Goal: Information Seeking & Learning: Learn about a topic

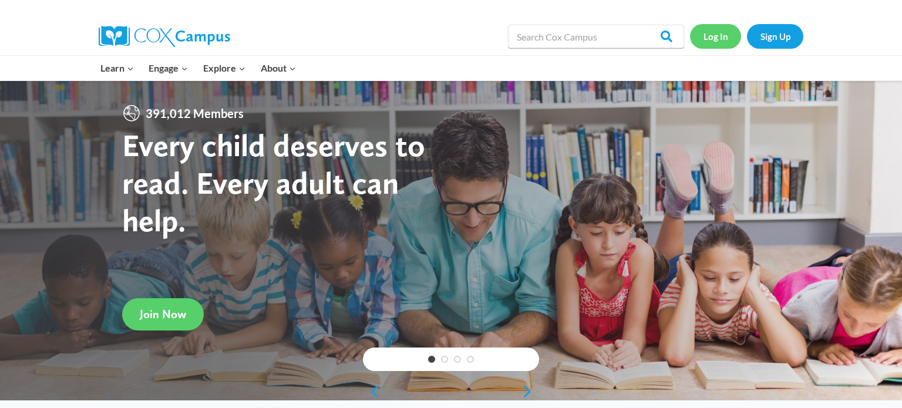
click at [714, 35] on link "Log In" at bounding box center [715, 36] width 51 height 24
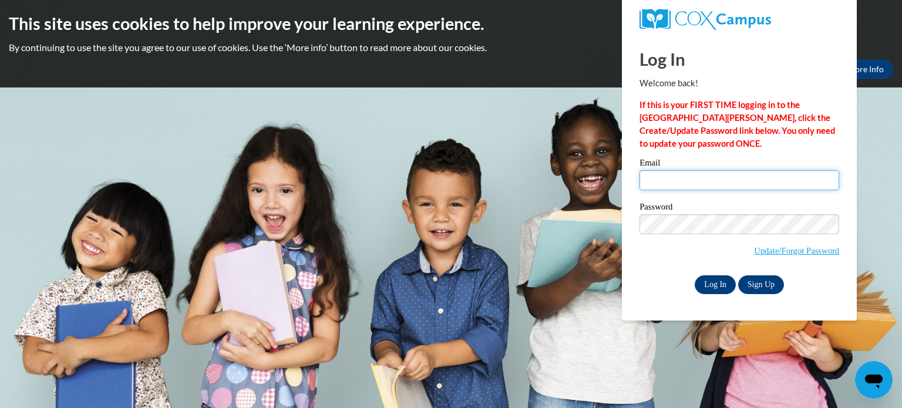
type input "jweninger@hnrschools.org"
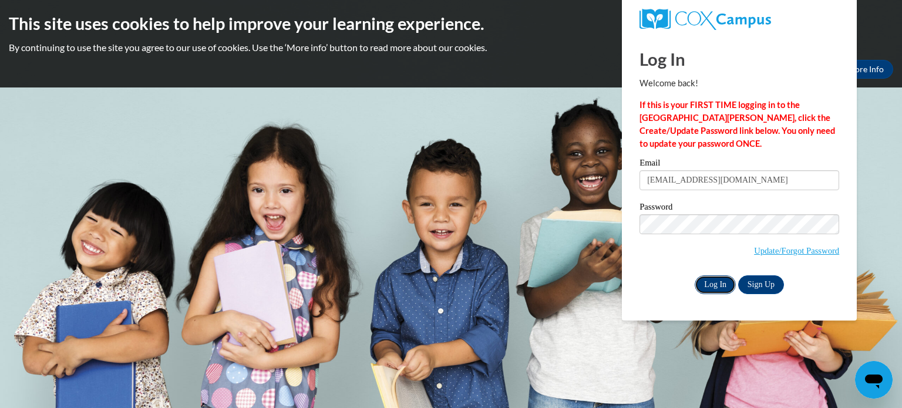
click at [723, 288] on input "Log In" at bounding box center [715, 285] width 41 height 19
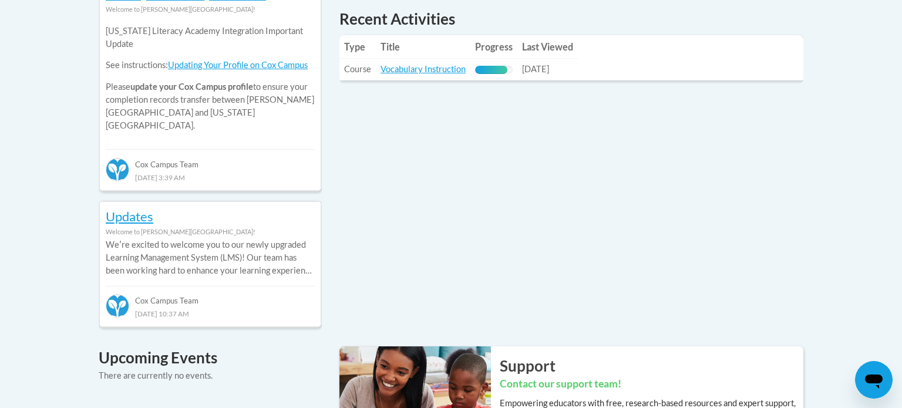
scroll to position [569, 0]
click at [415, 73] on link "Vocabulary Instruction" at bounding box center [423, 69] width 85 height 10
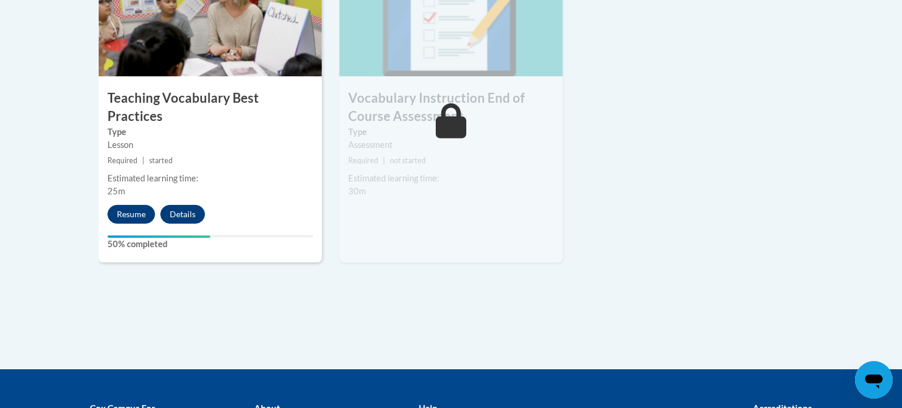
scroll to position [1425, 0]
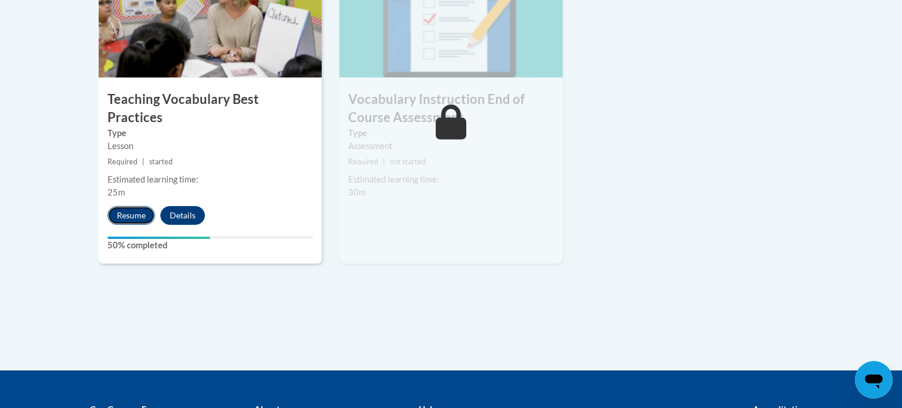
click at [125, 206] on button "Resume" at bounding box center [132, 215] width 48 height 19
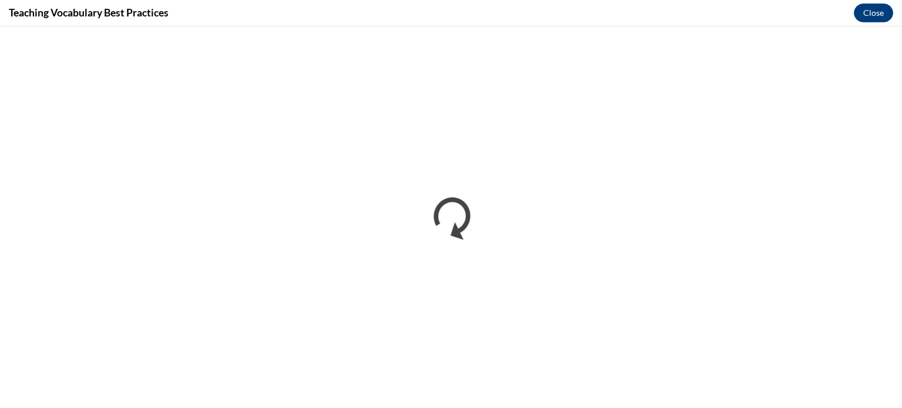
scroll to position [0, 0]
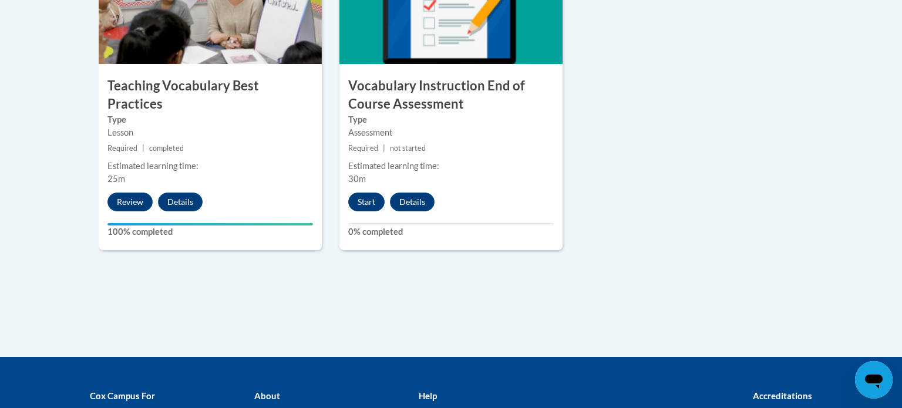
scroll to position [1436, 0]
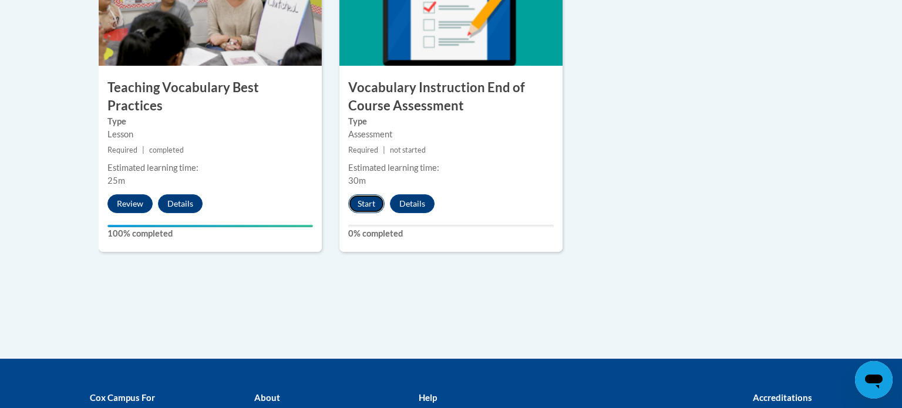
click at [374, 200] on button "Start" at bounding box center [366, 203] width 36 height 19
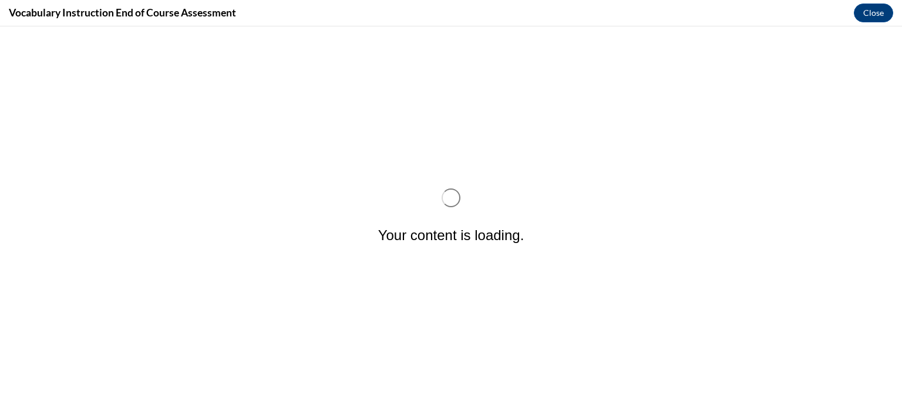
scroll to position [0, 0]
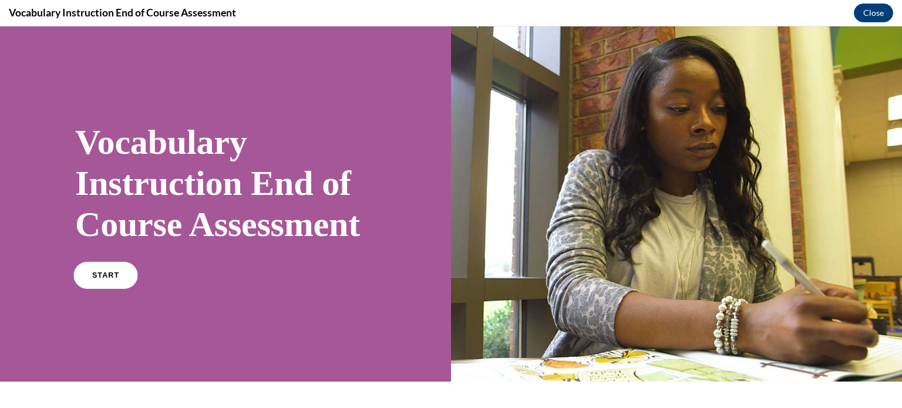
click at [123, 289] on link "START" at bounding box center [105, 275] width 64 height 27
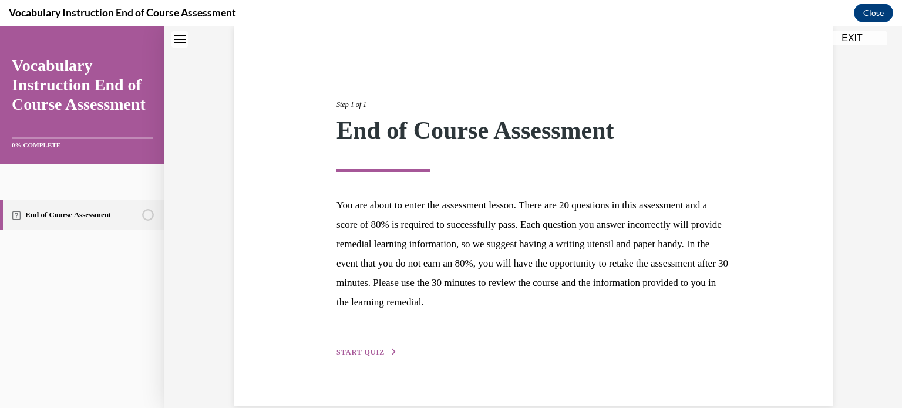
scroll to position [111, 0]
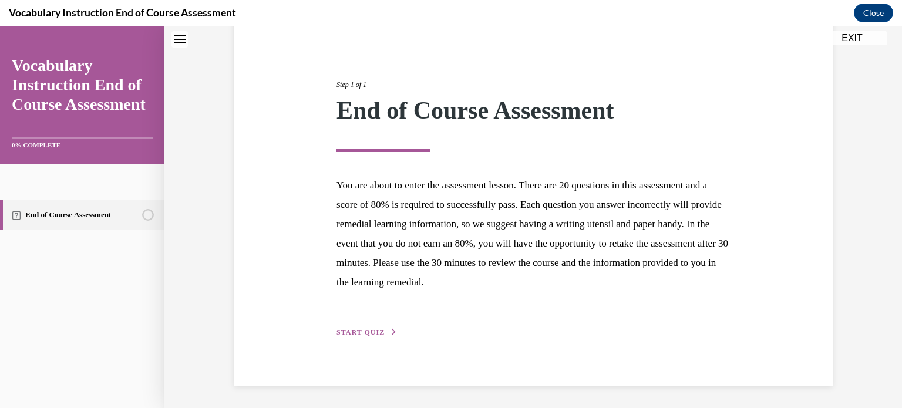
click at [370, 327] on button "START QUIZ" at bounding box center [367, 332] width 61 height 11
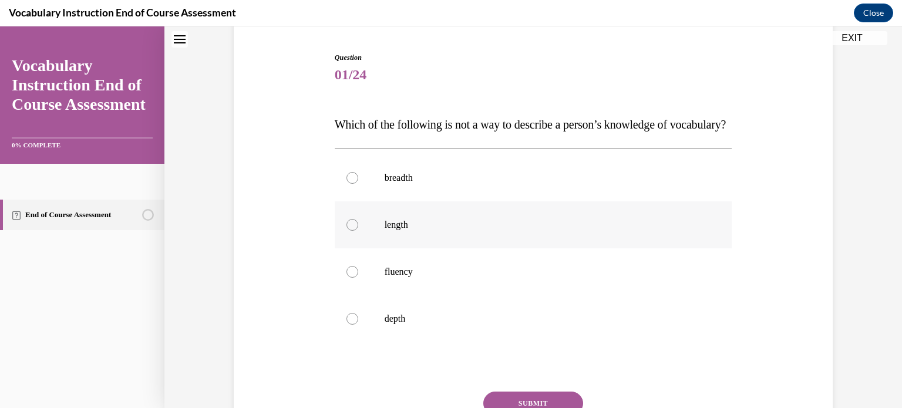
click at [354, 231] on div at bounding box center [353, 225] width 12 height 12
click at [354, 231] on input "length" at bounding box center [353, 225] width 12 height 12
radio input "true"
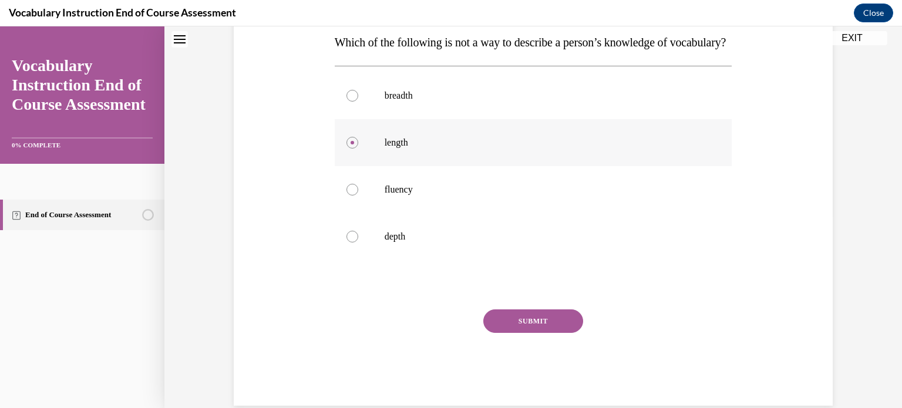
scroll to position [237, 0]
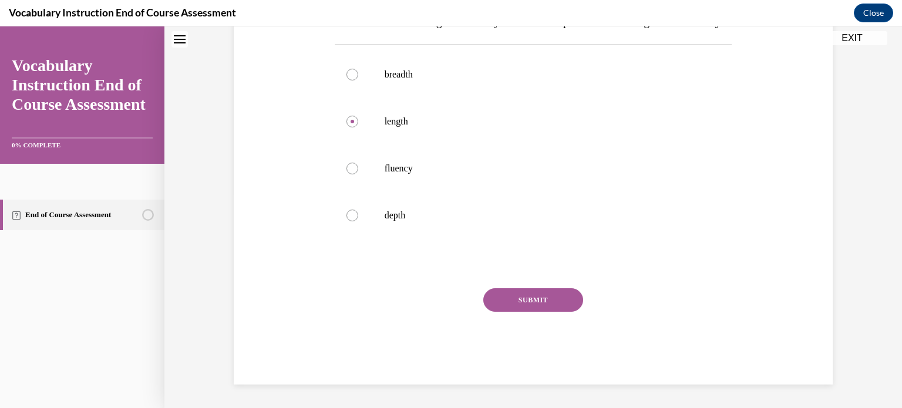
click at [535, 308] on button "SUBMIT" at bounding box center [534, 300] width 100 height 24
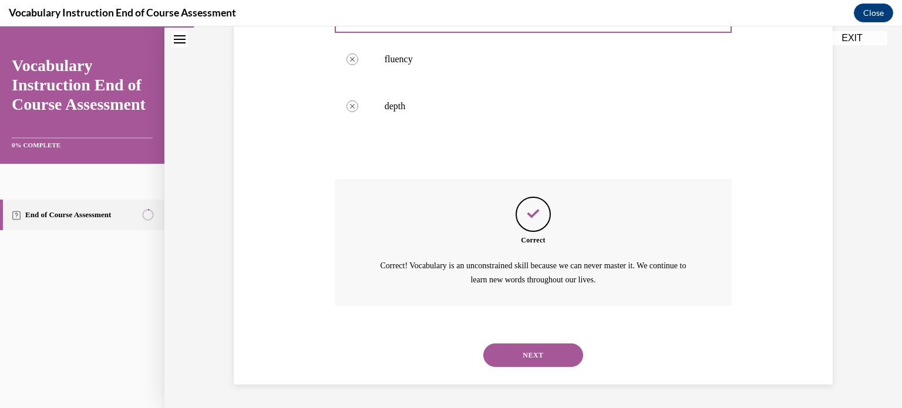
scroll to position [347, 0]
click at [527, 351] on button "NEXT" at bounding box center [534, 356] width 100 height 24
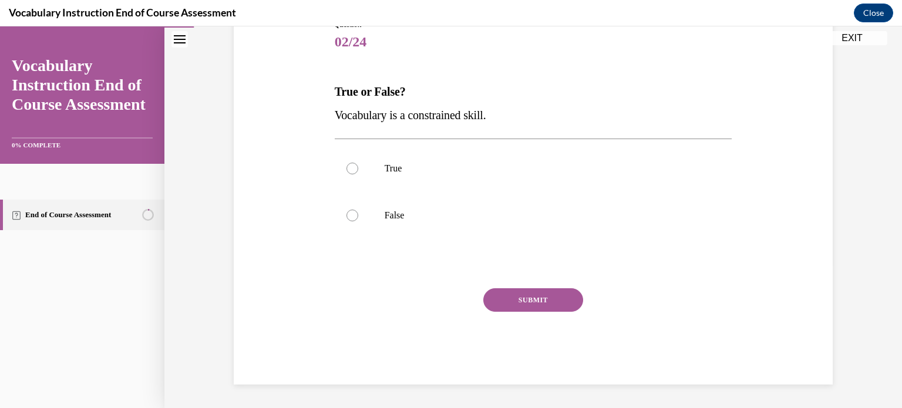
scroll to position [130, 0]
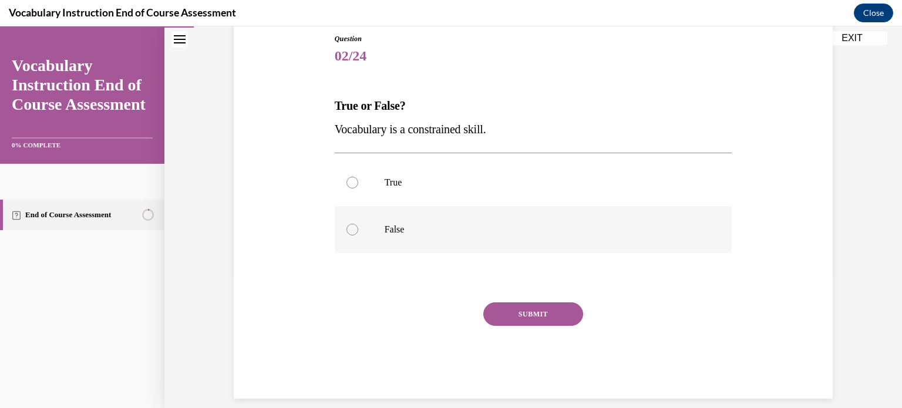
click at [351, 228] on div at bounding box center [353, 230] width 12 height 12
click at [351, 228] on input "False" at bounding box center [353, 230] width 12 height 12
radio input "true"
click at [518, 316] on button "SUBMIT" at bounding box center [534, 315] width 100 height 24
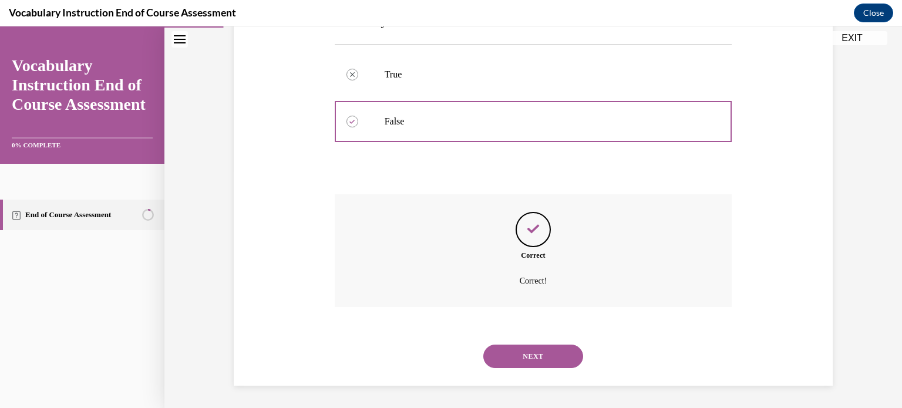
scroll to position [239, 0]
click at [535, 360] on button "NEXT" at bounding box center [534, 356] width 100 height 24
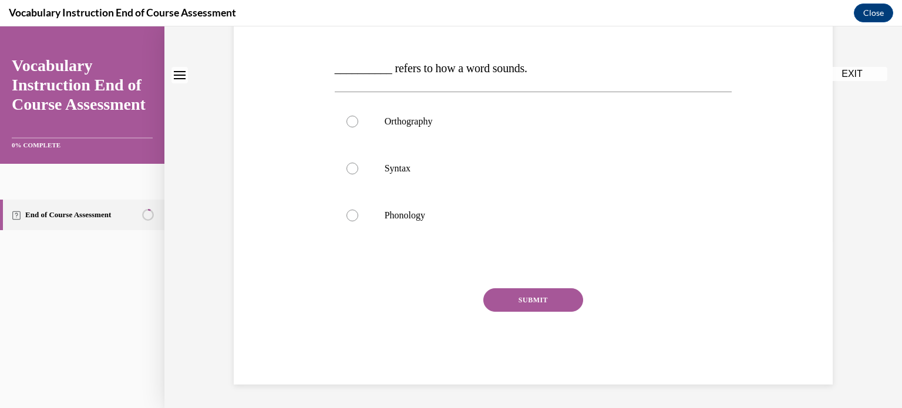
scroll to position [0, 0]
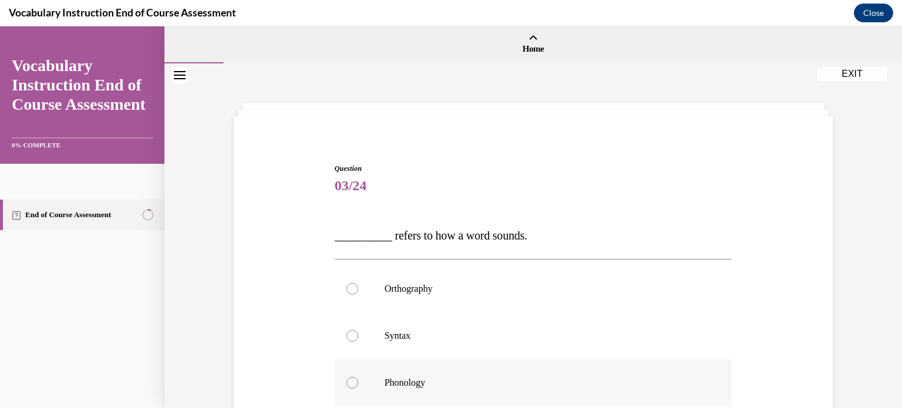
click at [350, 389] on label "Phonology" at bounding box center [534, 383] width 398 height 47
click at [350, 389] on input "Phonology" at bounding box center [353, 383] width 12 height 12
radio input "true"
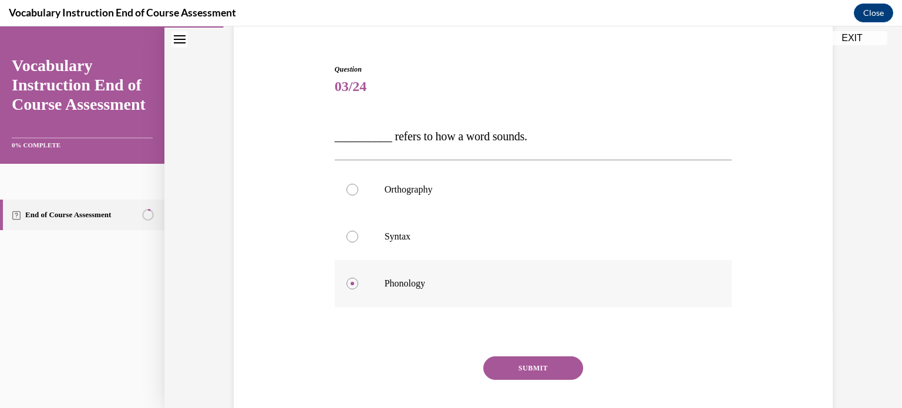
scroll to position [167, 0]
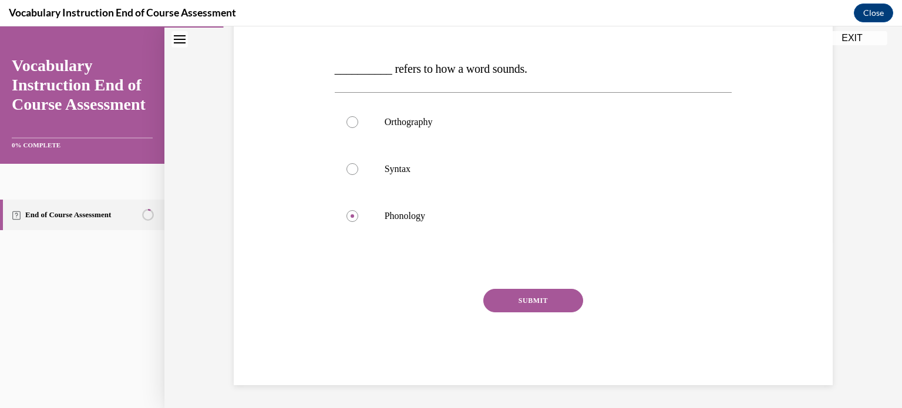
click at [535, 298] on button "SUBMIT" at bounding box center [534, 301] width 100 height 24
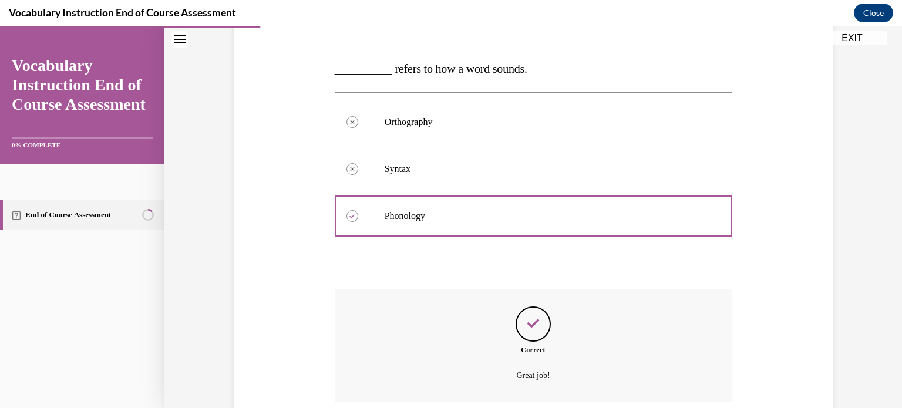
scroll to position [262, 0]
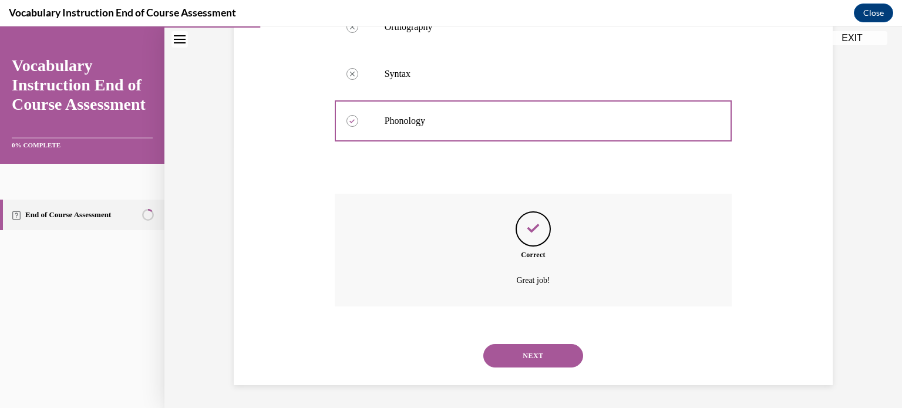
click at [538, 347] on button "NEXT" at bounding box center [534, 356] width 100 height 24
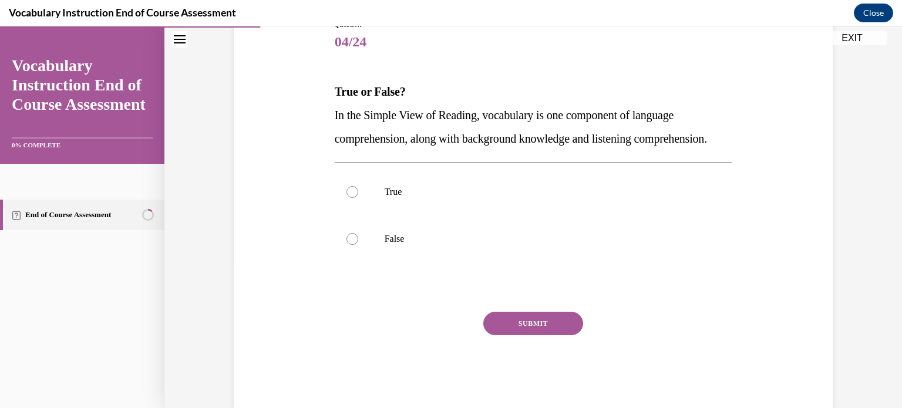
scroll to position [145, 0]
click at [359, 261] on label "False" at bounding box center [534, 237] width 398 height 47
click at [358, 244] on input "False" at bounding box center [353, 238] width 12 height 12
radio input "true"
click at [535, 334] on button "SUBMIT" at bounding box center [534, 323] width 100 height 24
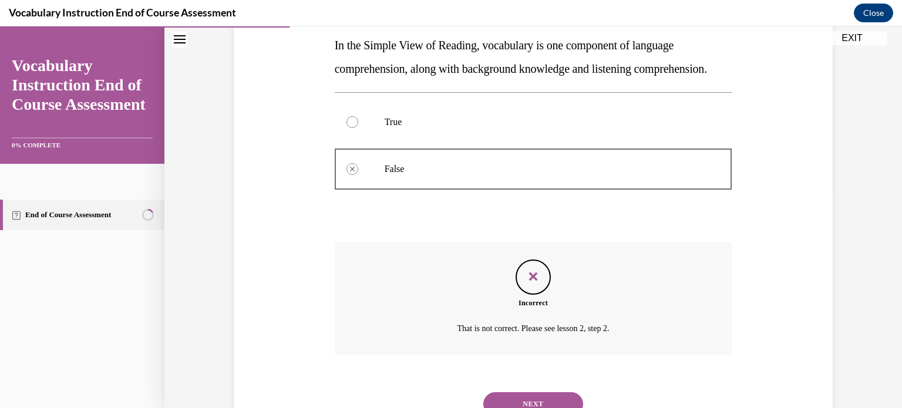
scroll to position [286, 0]
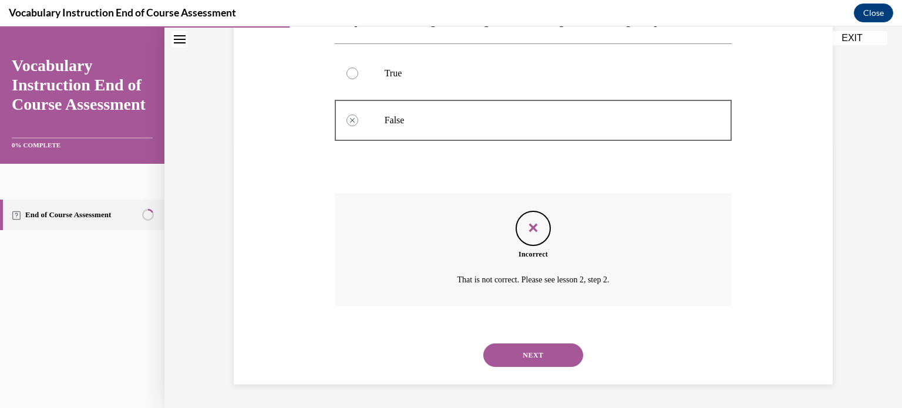
click at [539, 357] on button "NEXT" at bounding box center [534, 356] width 100 height 24
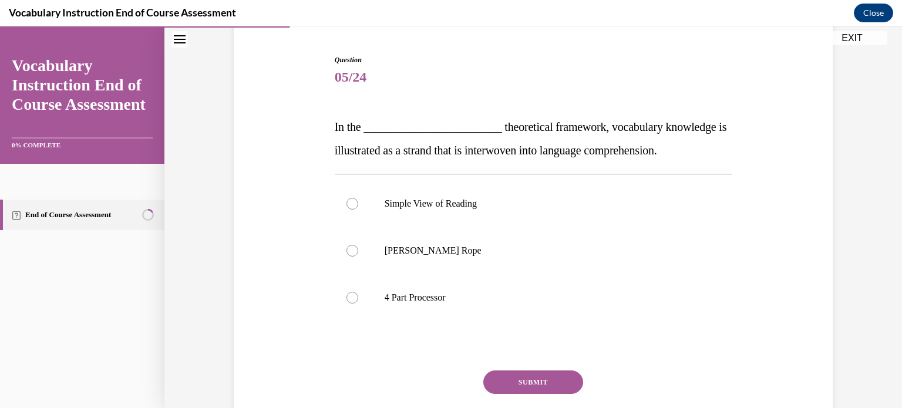
scroll to position [109, 0]
click at [375, 258] on label "[PERSON_NAME] Rope" at bounding box center [534, 250] width 398 height 47
click at [358, 256] on input "[PERSON_NAME] Rope" at bounding box center [353, 250] width 12 height 12
radio input "true"
click at [515, 384] on button "SUBMIT" at bounding box center [534, 382] width 100 height 24
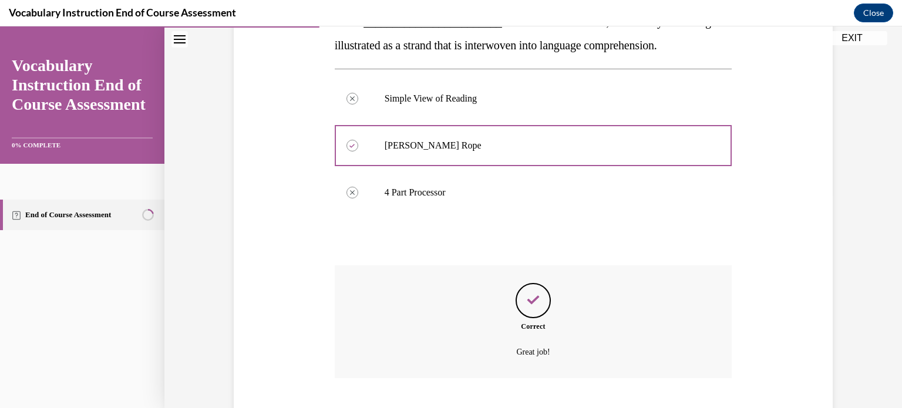
scroll to position [286, 0]
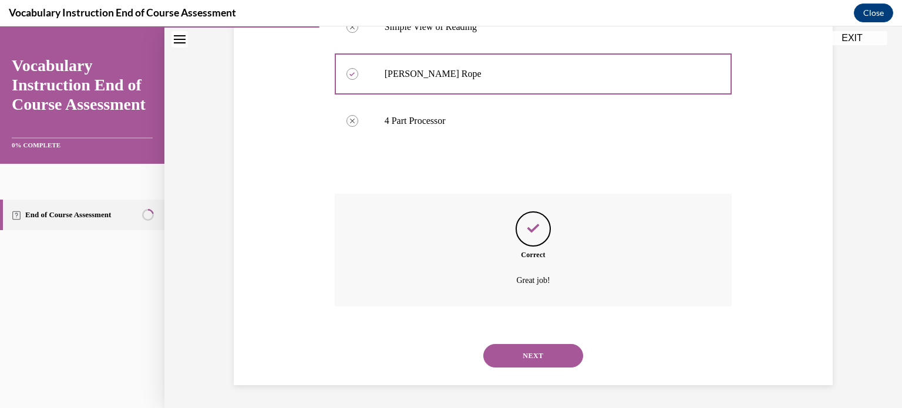
click at [536, 362] on button "NEXT" at bounding box center [534, 356] width 100 height 24
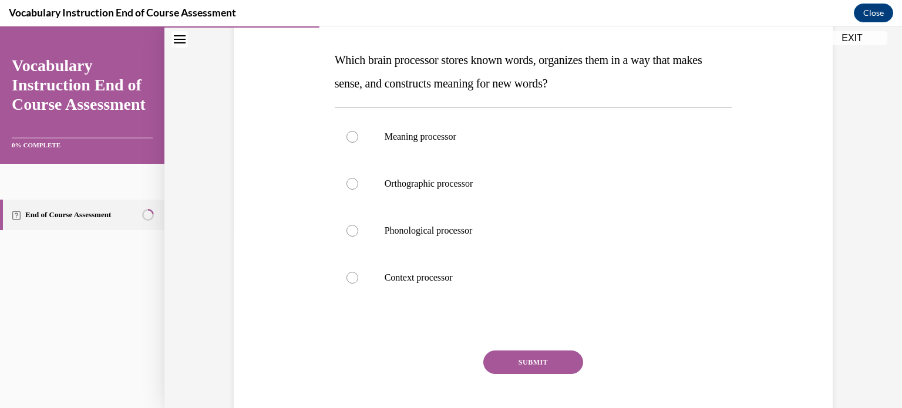
scroll to position [176, 0]
click at [363, 197] on label "Orthographic processor" at bounding box center [534, 183] width 398 height 47
click at [358, 189] on input "Orthographic processor" at bounding box center [353, 183] width 12 height 12
radio input "true"
click at [516, 354] on button "SUBMIT" at bounding box center [534, 362] width 100 height 24
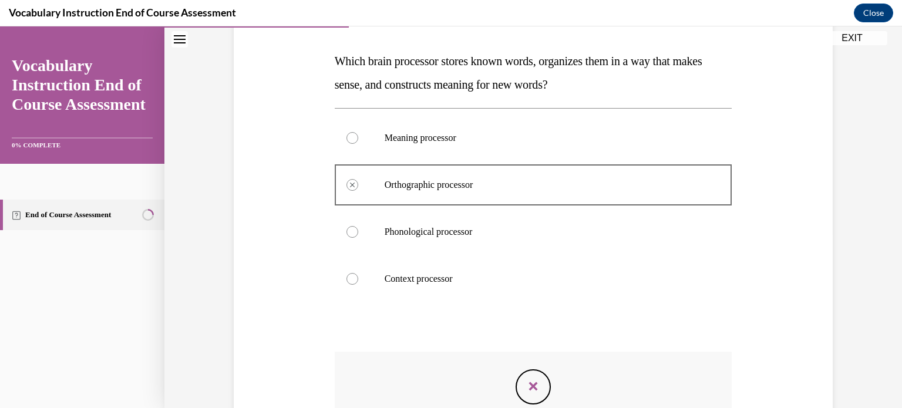
scroll to position [174, 0]
click at [515, 324] on div at bounding box center [534, 328] width 398 height 14
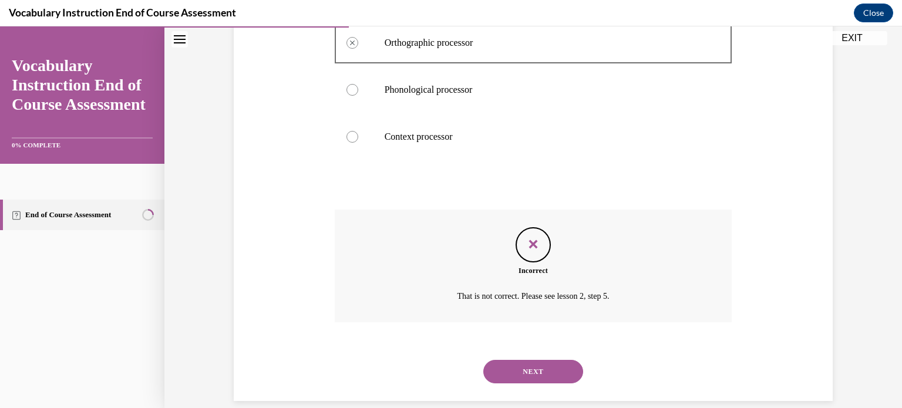
scroll to position [333, 0]
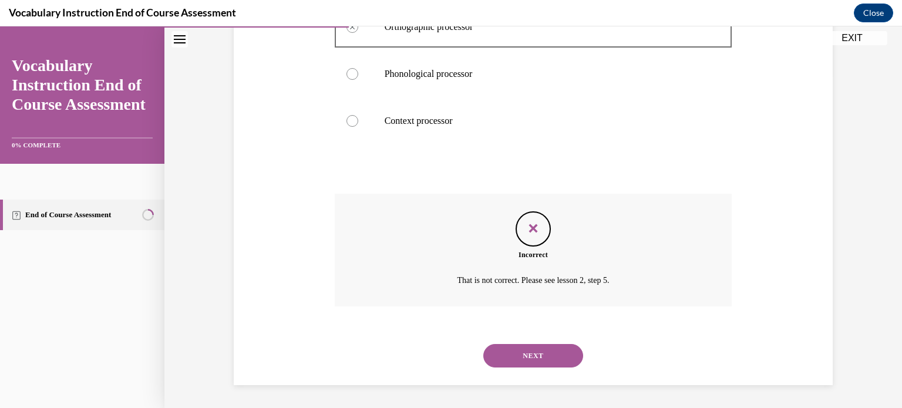
click at [539, 357] on button "NEXT" at bounding box center [534, 356] width 100 height 24
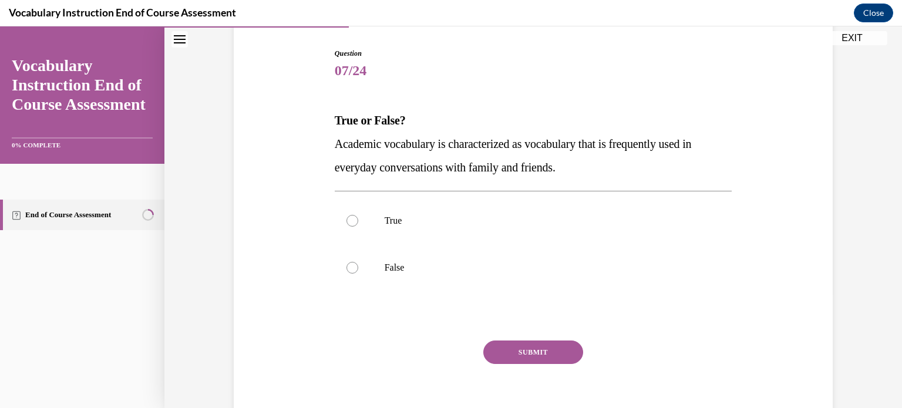
scroll to position [116, 0]
click at [385, 271] on p "False" at bounding box center [544, 267] width 318 height 12
click at [358, 271] on input "False" at bounding box center [353, 267] width 12 height 12
radio input "true"
click at [575, 358] on button "SUBMIT" at bounding box center [534, 352] width 100 height 24
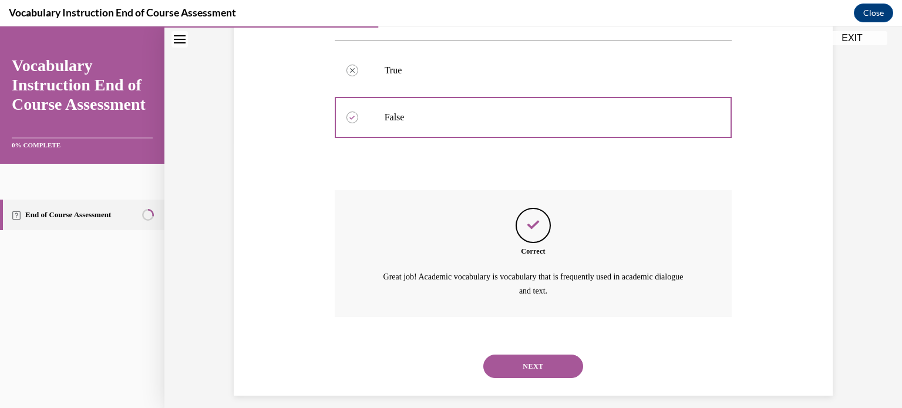
scroll to position [276, 0]
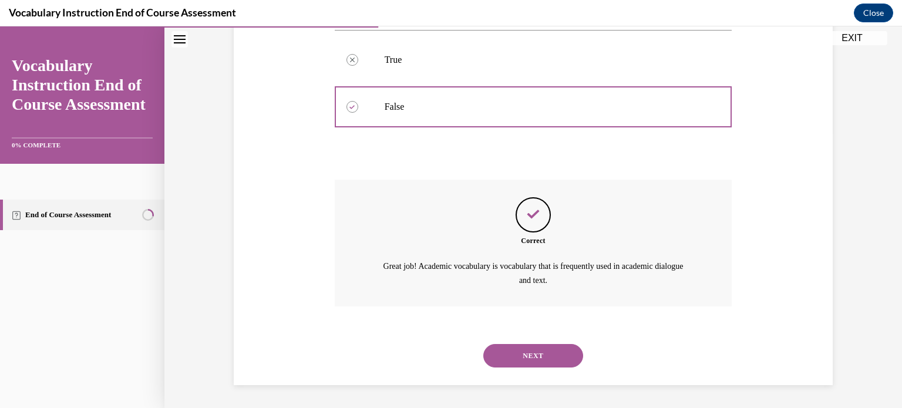
click at [575, 358] on button "NEXT" at bounding box center [534, 356] width 100 height 24
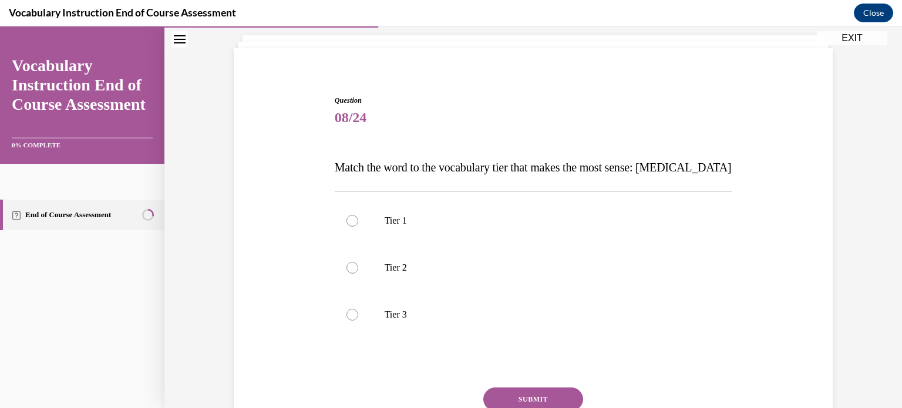
scroll to position [69, 0]
click at [354, 319] on div at bounding box center [353, 314] width 12 height 12
click at [354, 319] on input "Tier 3" at bounding box center [353, 314] width 12 height 12
radio input "true"
click at [546, 395] on button "SUBMIT" at bounding box center [534, 399] width 100 height 24
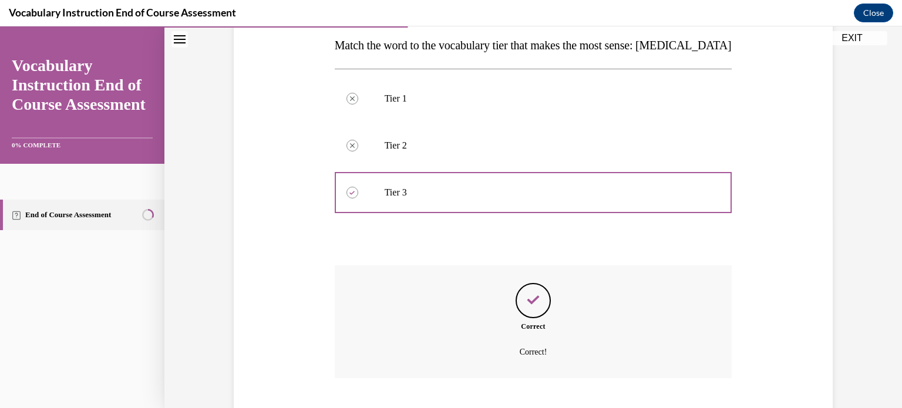
scroll to position [262, 0]
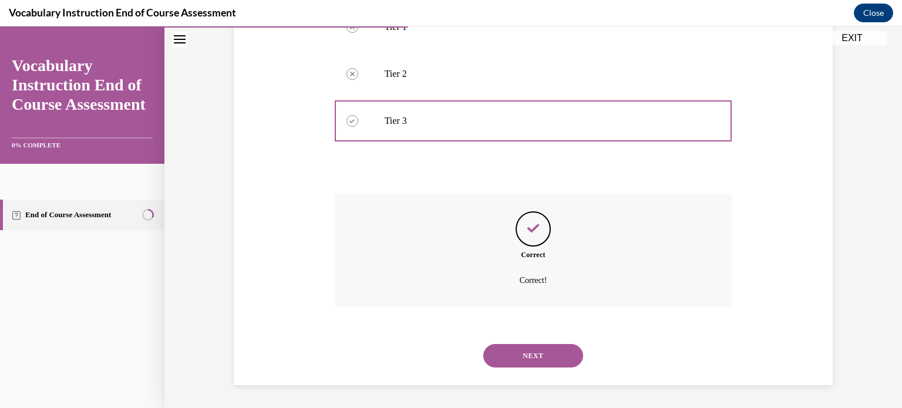
click at [539, 360] on button "NEXT" at bounding box center [534, 356] width 100 height 24
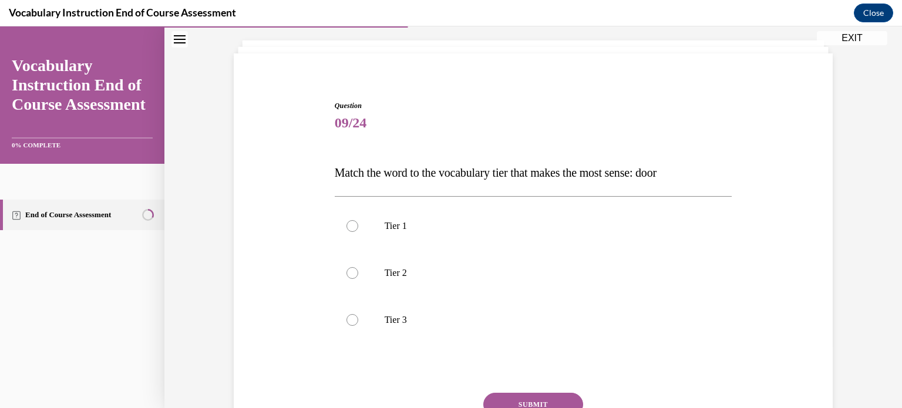
scroll to position [65, 0]
click at [481, 205] on label "Tier 1" at bounding box center [534, 224] width 398 height 47
click at [358, 219] on input "Tier 1" at bounding box center [353, 225] width 12 height 12
radio input "true"
click at [550, 398] on button "SUBMIT" at bounding box center [534, 403] width 100 height 24
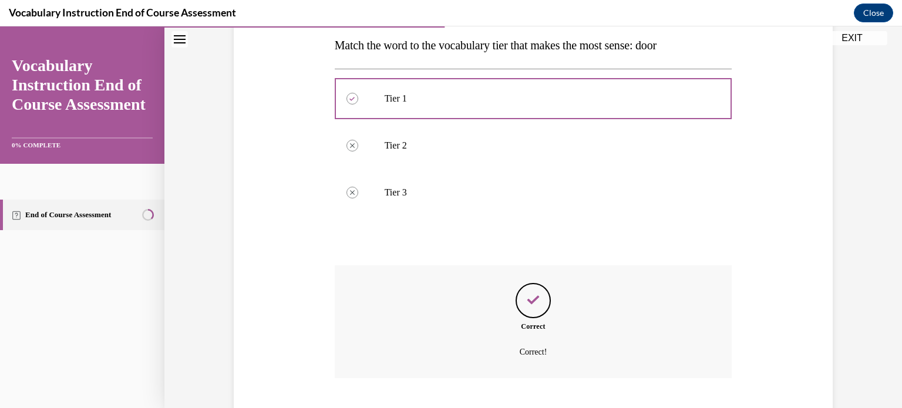
scroll to position [262, 0]
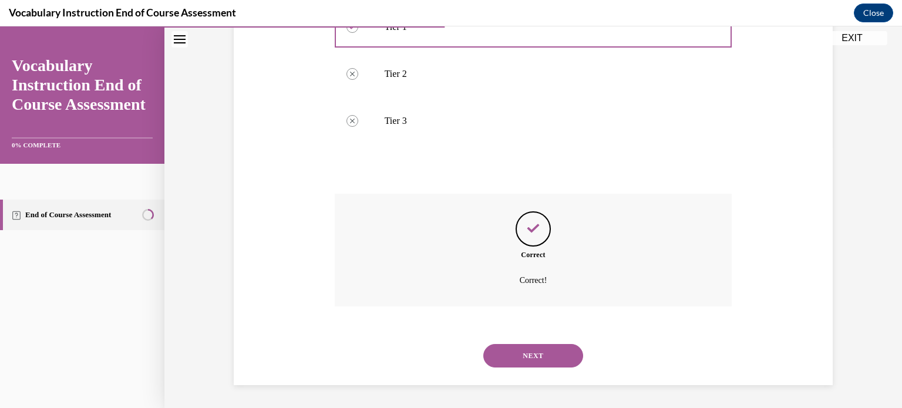
click at [546, 360] on button "NEXT" at bounding box center [534, 356] width 100 height 24
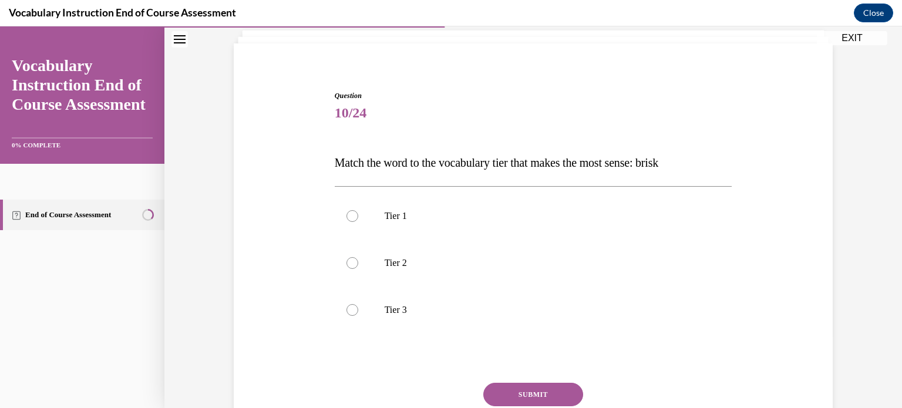
scroll to position [73, 0]
click at [364, 277] on label "Tier 2" at bounding box center [534, 262] width 398 height 47
click at [358, 268] on input "Tier 2" at bounding box center [353, 263] width 12 height 12
radio input "true"
click at [530, 389] on button "SUBMIT" at bounding box center [534, 394] width 100 height 24
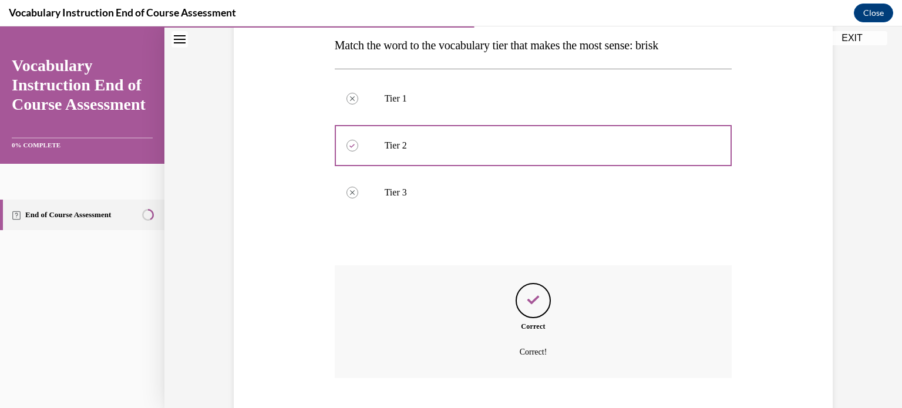
scroll to position [262, 0]
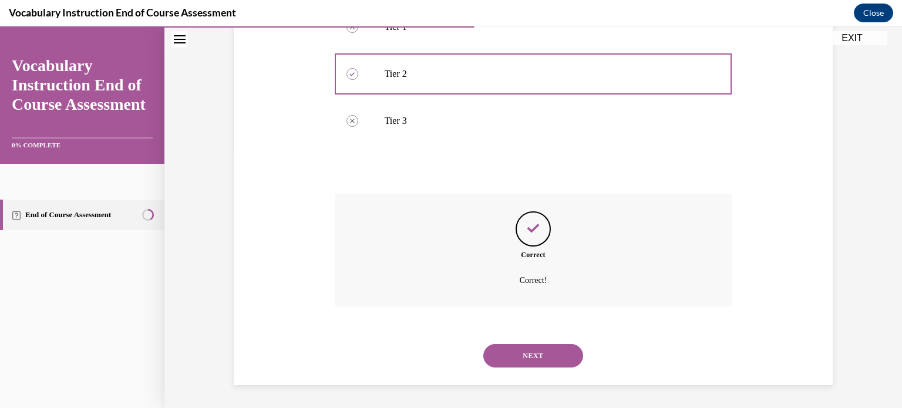
click at [540, 367] on button "NEXT" at bounding box center [534, 356] width 100 height 24
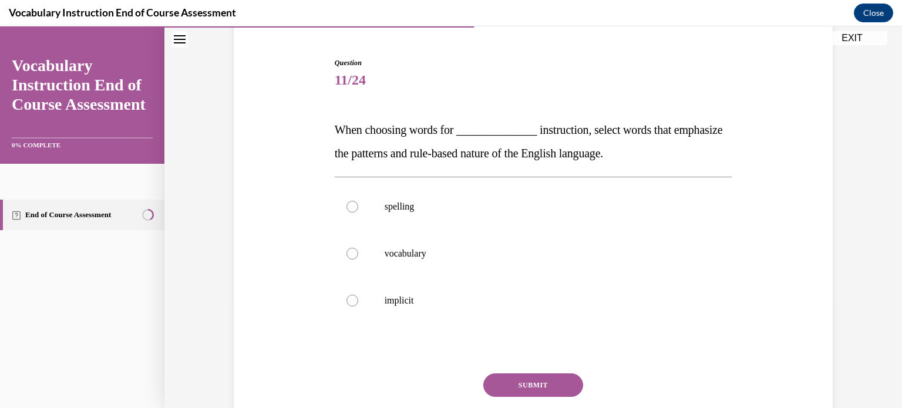
scroll to position [106, 0]
click at [439, 219] on label "spelling" at bounding box center [534, 206] width 398 height 47
click at [358, 213] on input "spelling" at bounding box center [353, 207] width 12 height 12
radio input "true"
click at [552, 385] on button "SUBMIT" at bounding box center [534, 386] width 100 height 24
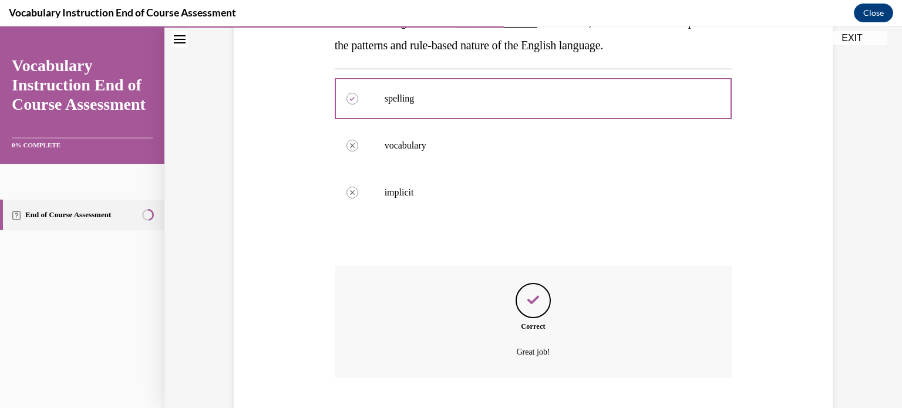
scroll to position [286, 0]
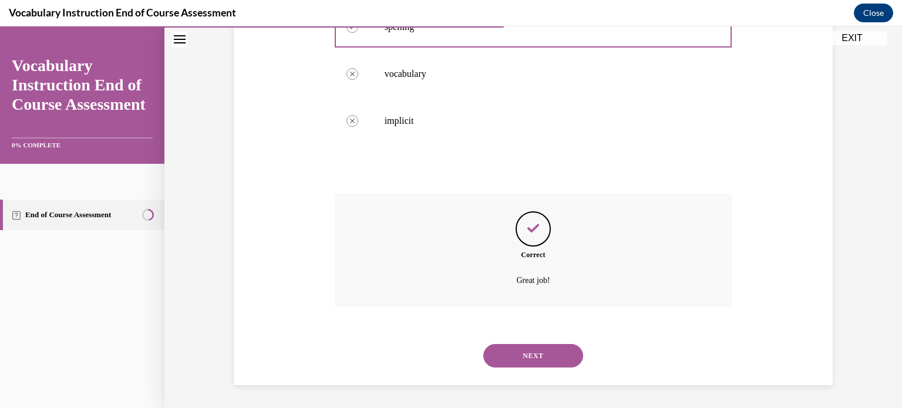
click at [552, 363] on button "NEXT" at bounding box center [534, 356] width 100 height 24
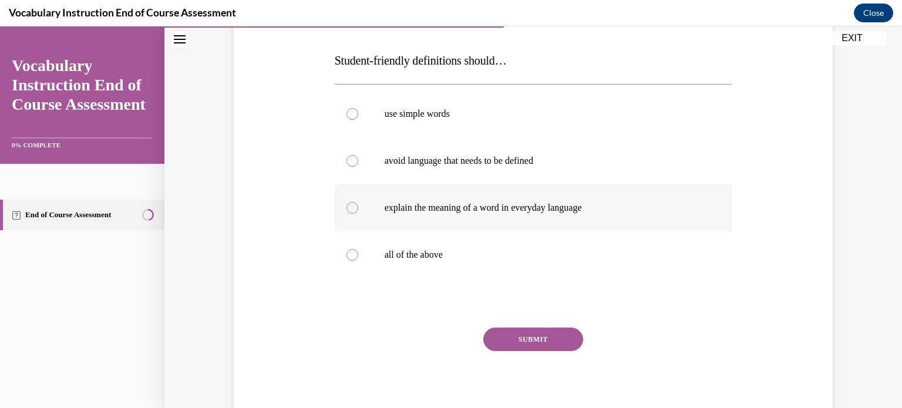
scroll to position [174, 0]
click at [554, 251] on p "all of the above" at bounding box center [544, 256] width 318 height 12
click at [358, 251] on input "all of the above" at bounding box center [353, 256] width 12 height 12
radio input "true"
click at [556, 343] on button "SUBMIT" at bounding box center [534, 341] width 100 height 24
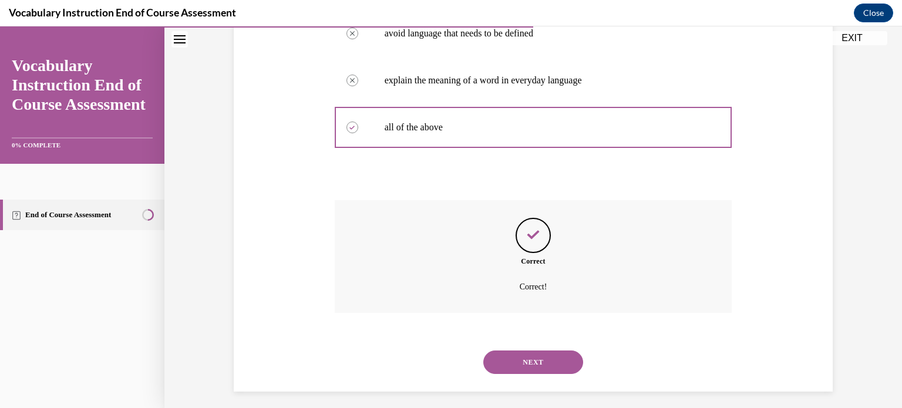
scroll to position [309, 0]
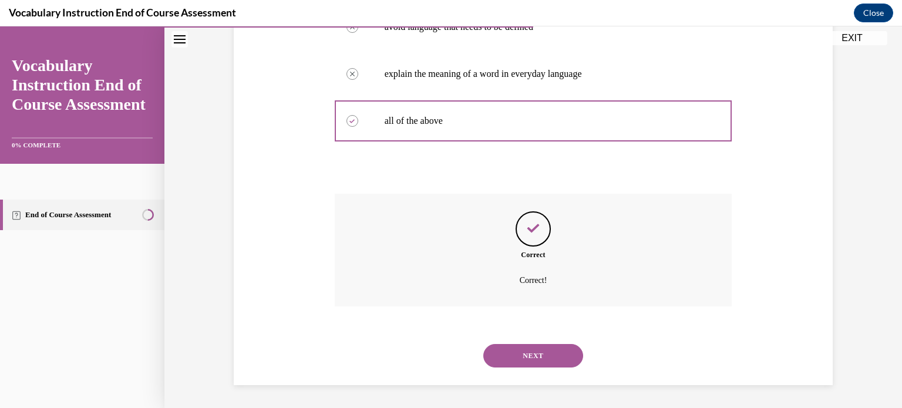
click at [552, 357] on button "NEXT" at bounding box center [534, 356] width 100 height 24
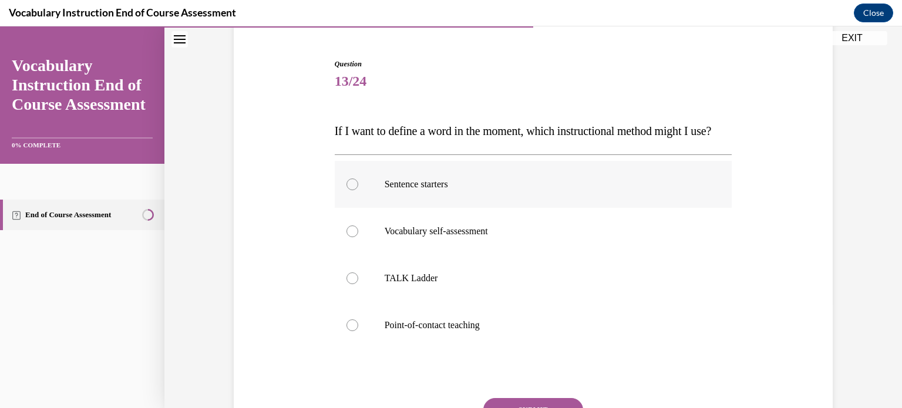
scroll to position [106, 0]
click at [599, 338] on label "Point-of-contact teaching" at bounding box center [534, 324] width 398 height 47
click at [358, 330] on input "Point-of-contact teaching" at bounding box center [353, 324] width 12 height 12
radio input "true"
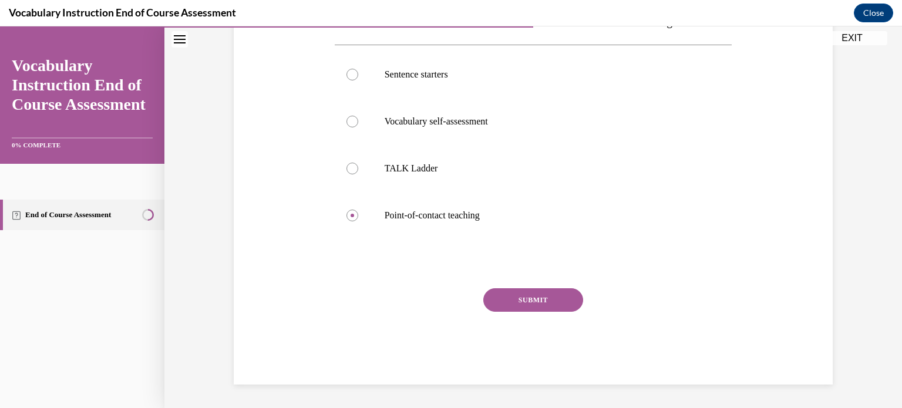
click at [555, 304] on button "SUBMIT" at bounding box center [534, 300] width 100 height 24
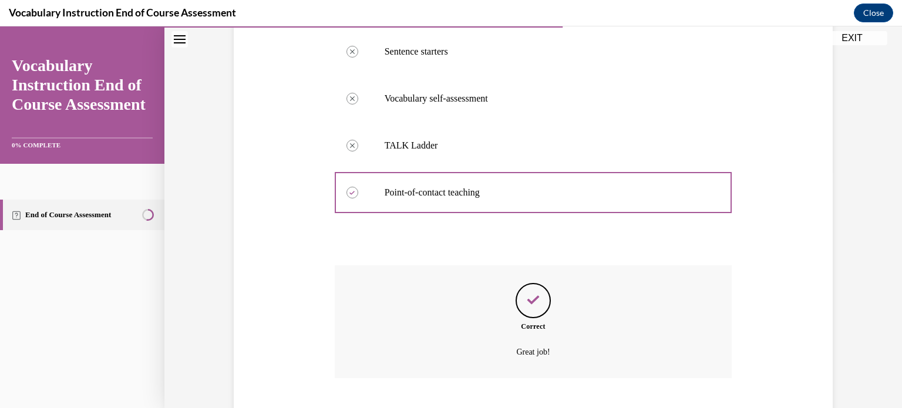
scroll to position [333, 0]
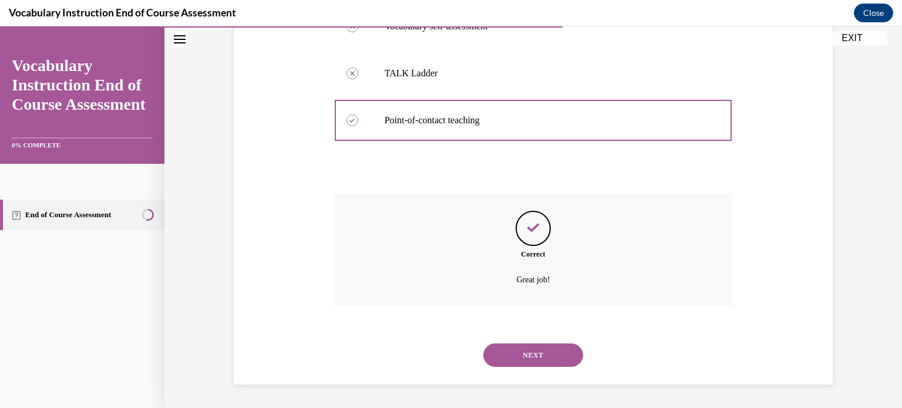
click at [548, 350] on button "NEXT" at bounding box center [534, 356] width 100 height 24
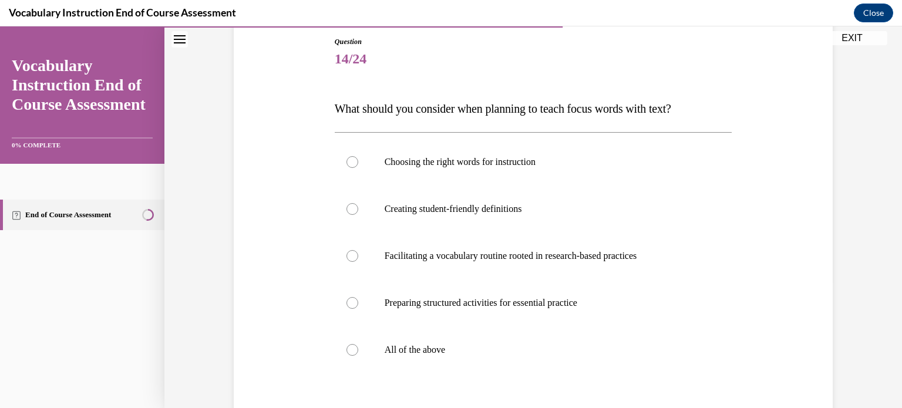
scroll to position [128, 0]
click at [451, 343] on p "All of the above" at bounding box center [544, 349] width 318 height 12
click at [358, 343] on input "All of the above" at bounding box center [353, 349] width 12 height 12
radio input "true"
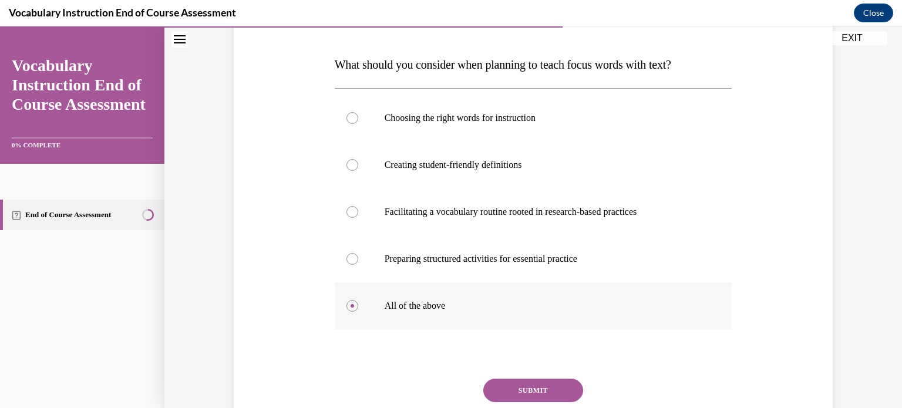
scroll to position [172, 0]
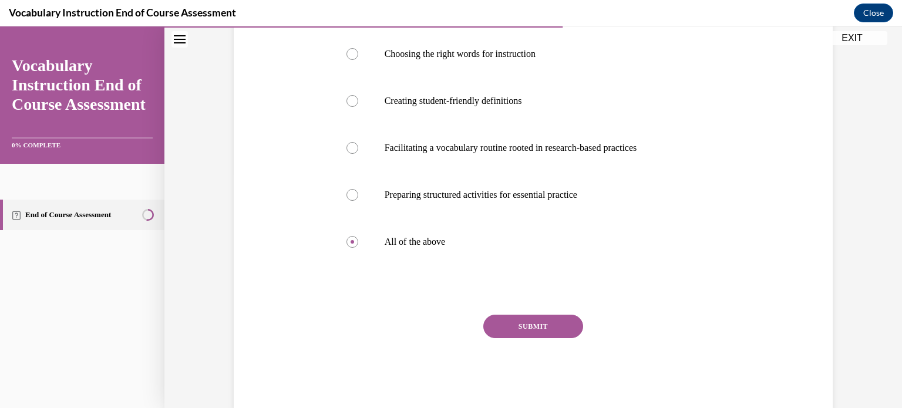
click at [553, 326] on button "SUBMIT" at bounding box center [534, 327] width 100 height 24
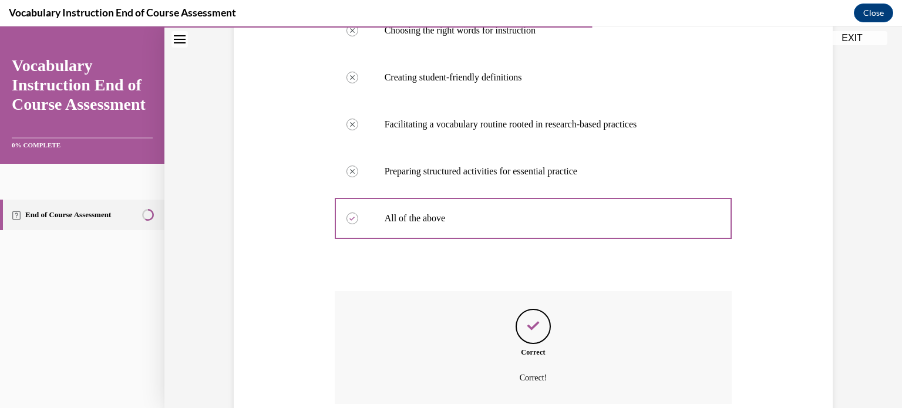
scroll to position [356, 0]
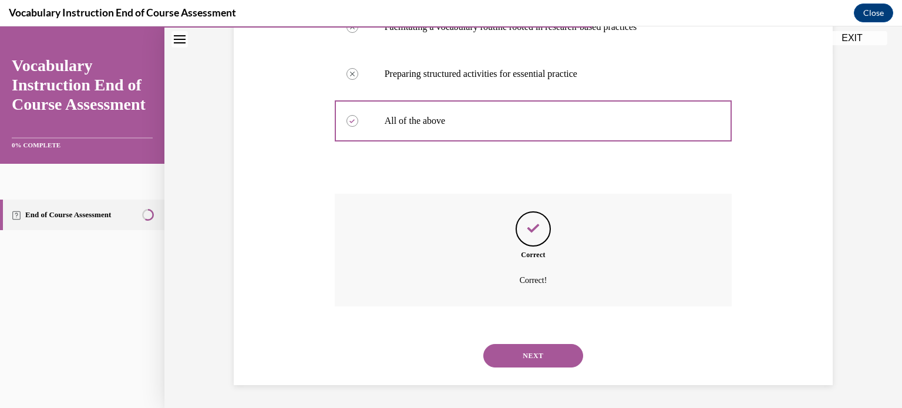
click at [547, 346] on button "NEXT" at bounding box center [534, 356] width 100 height 24
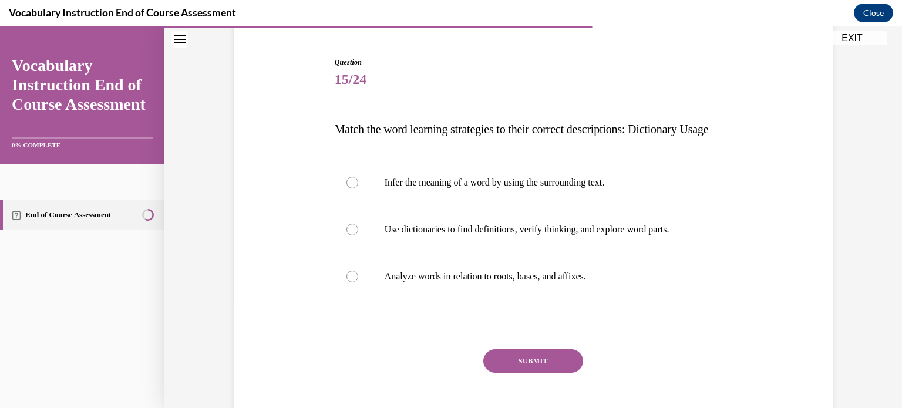
scroll to position [108, 0]
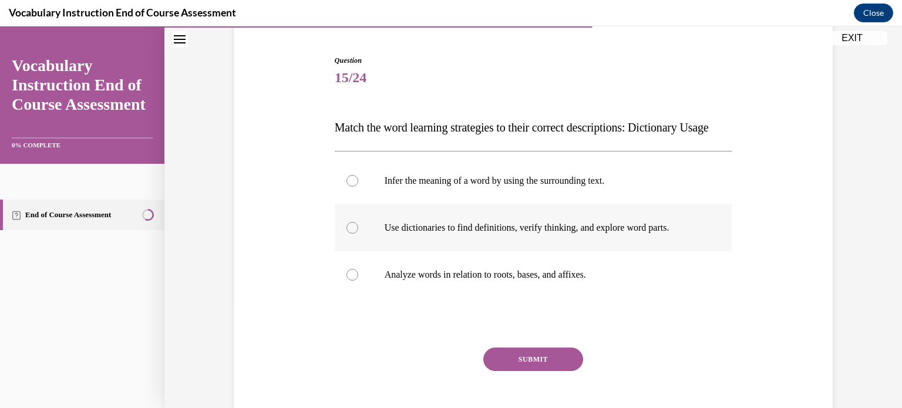
click at [609, 239] on label "Use dictionaries to find definitions, verify thinking, and explore word parts." at bounding box center [534, 227] width 398 height 47
click at [358, 234] on input "Use dictionaries to find definitions, verify thinking, and explore word parts." at bounding box center [353, 228] width 12 height 12
radio input "true"
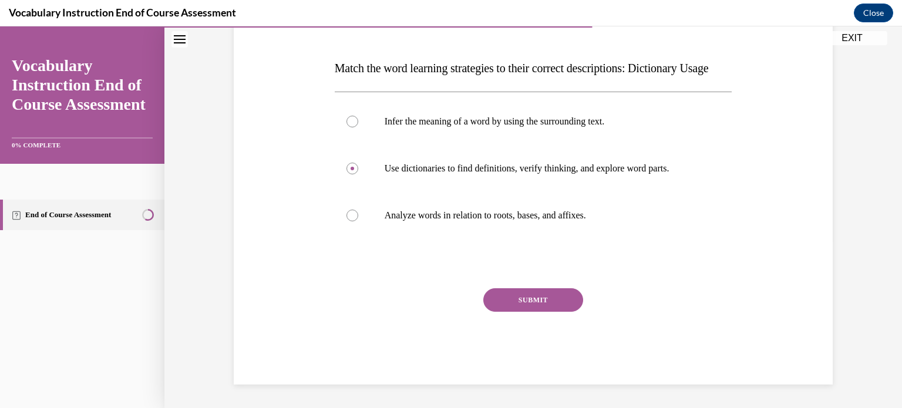
click at [560, 297] on button "SUBMIT" at bounding box center [534, 300] width 100 height 24
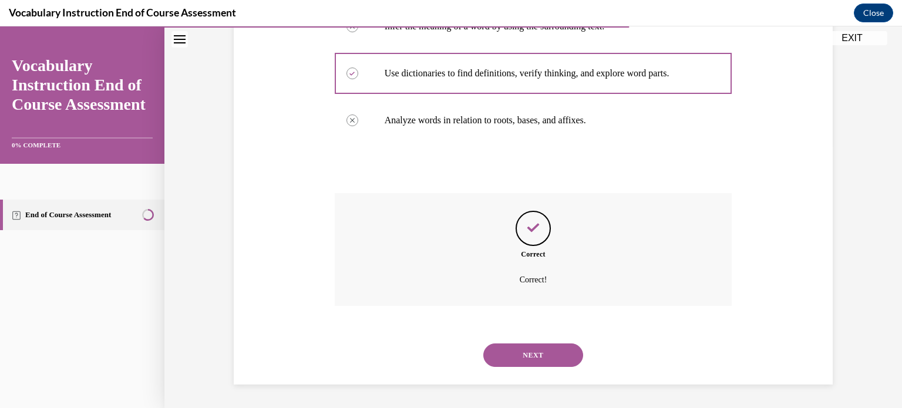
scroll to position [286, 0]
click at [542, 350] on button "NEXT" at bounding box center [534, 356] width 100 height 24
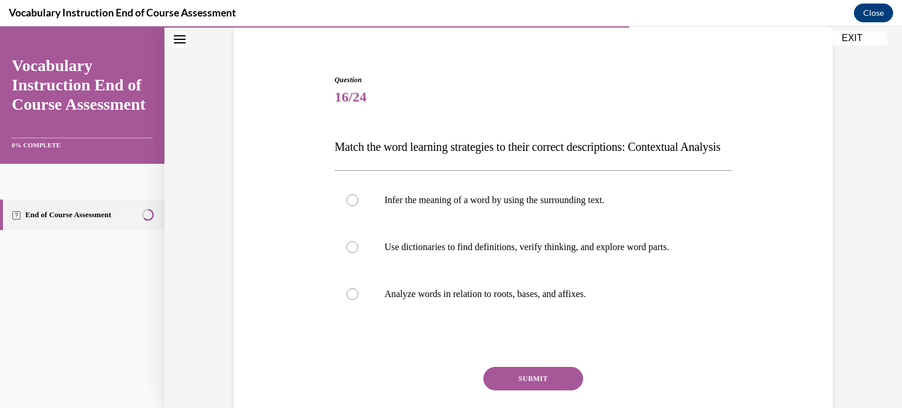
scroll to position [89, 0]
click at [607, 206] on p "Infer the meaning of a word by using the surrounding text." at bounding box center [544, 200] width 318 height 12
click at [358, 206] on input "Infer the meaning of a word by using the surrounding text." at bounding box center [353, 200] width 12 height 12
radio input "true"
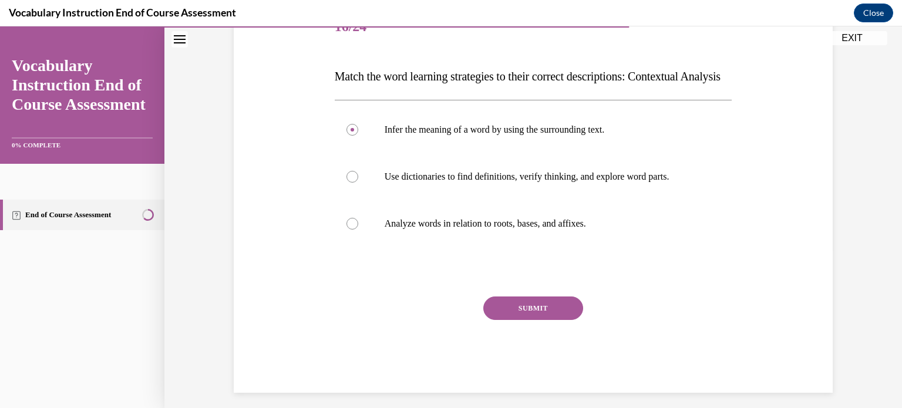
click at [559, 320] on button "SUBMIT" at bounding box center [534, 309] width 100 height 24
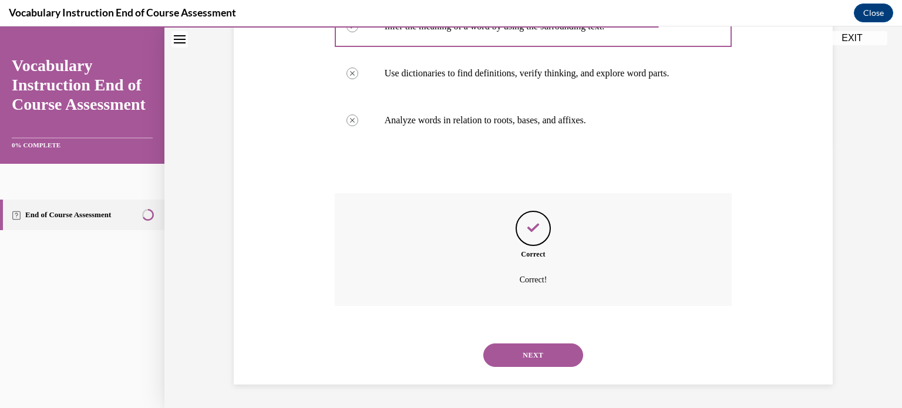
scroll to position [286, 0]
click at [552, 344] on button "NEXT" at bounding box center [534, 356] width 100 height 24
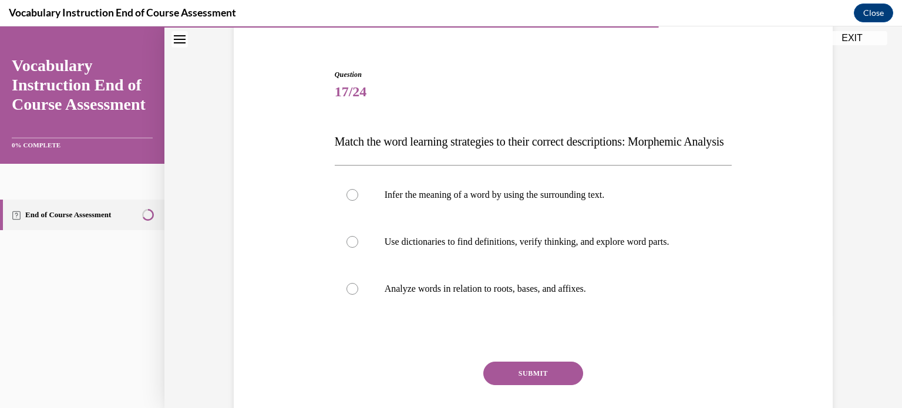
scroll to position [98, 0]
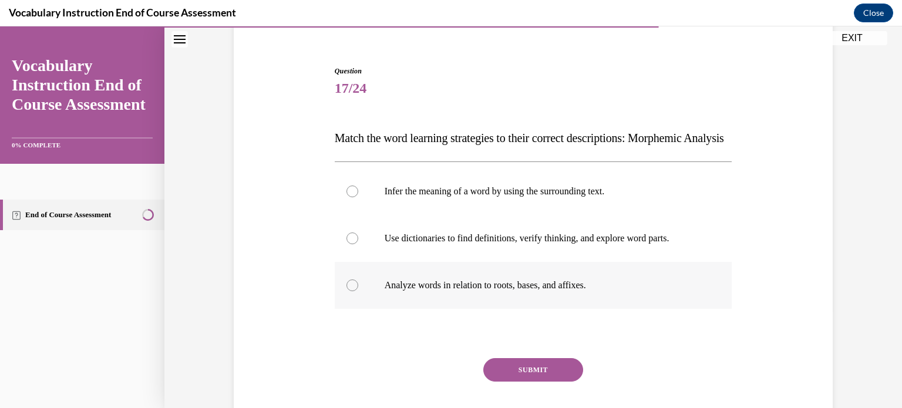
click at [522, 291] on p "Analyze words in relation to roots, bases, and affixes." at bounding box center [544, 286] width 318 height 12
click at [358, 291] on input "Analyze words in relation to roots, bases, and affixes." at bounding box center [353, 286] width 12 height 12
radio input "true"
click at [527, 382] on button "SUBMIT" at bounding box center [534, 370] width 100 height 24
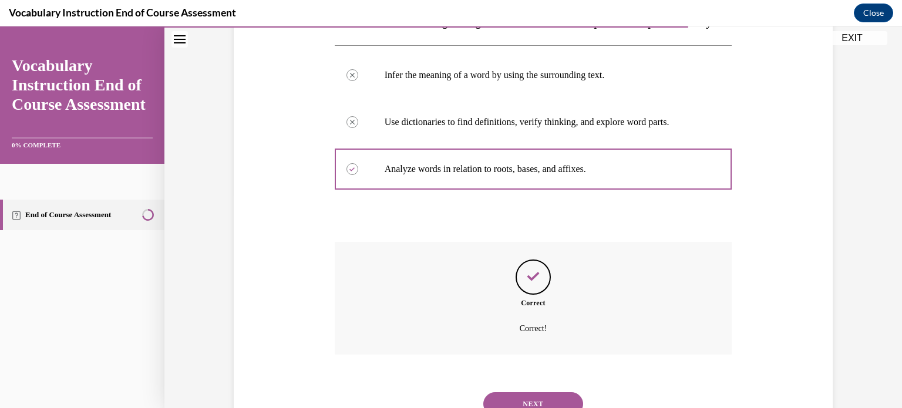
scroll to position [286, 0]
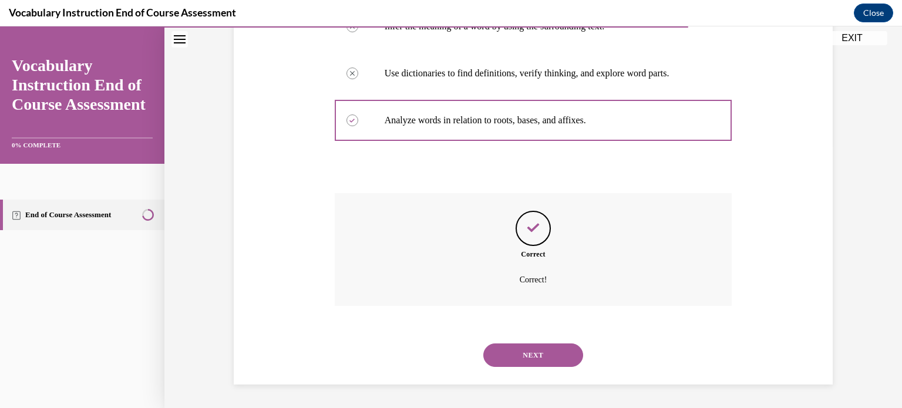
click at [535, 348] on button "NEXT" at bounding box center [534, 356] width 100 height 24
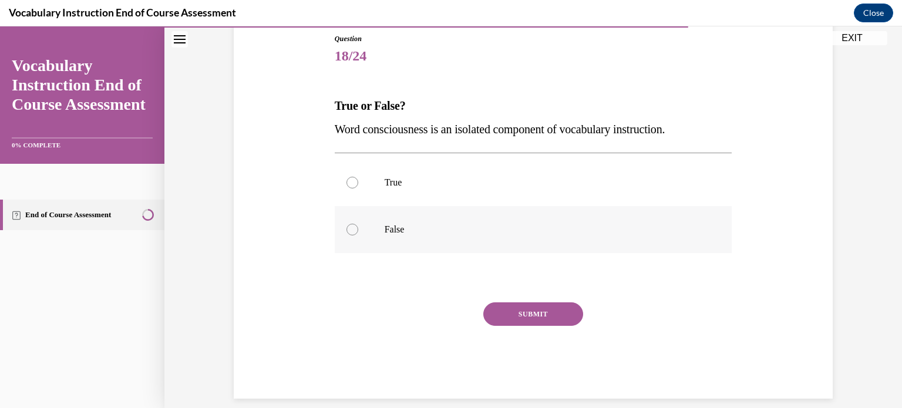
click at [429, 244] on label "False" at bounding box center [534, 229] width 398 height 47
click at [358, 236] on input "False" at bounding box center [353, 230] width 12 height 12
radio input "true"
click at [546, 316] on button "SUBMIT" at bounding box center [534, 315] width 100 height 24
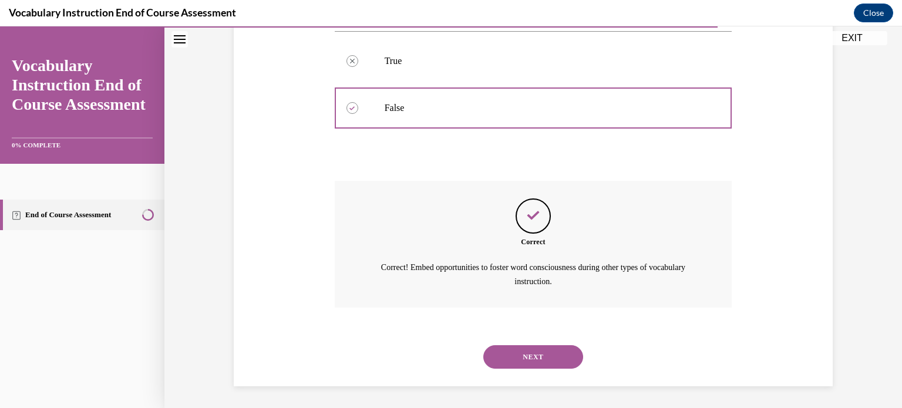
scroll to position [253, 0]
click at [540, 355] on button "NEXT" at bounding box center [534, 356] width 100 height 24
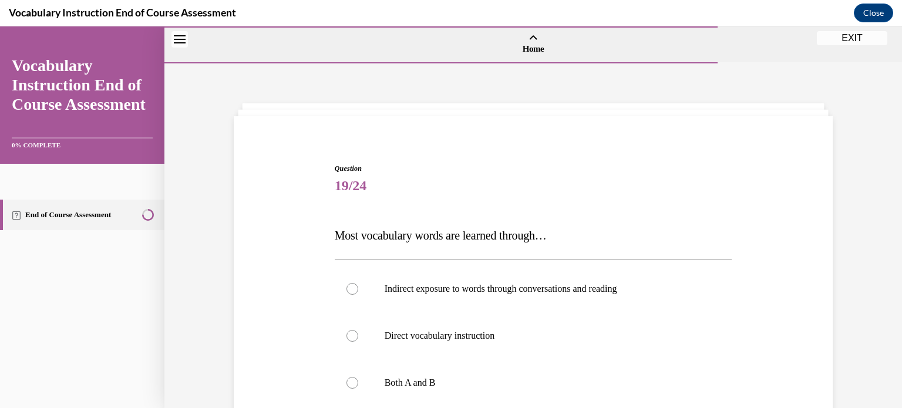
scroll to position [89, 0]
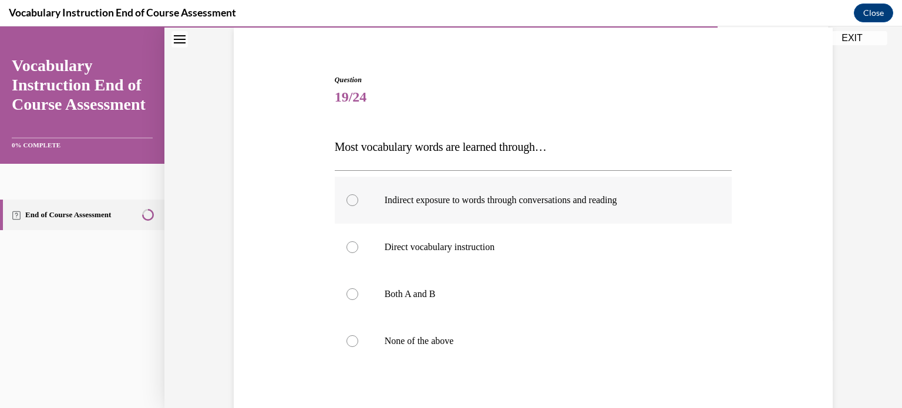
click at [651, 215] on label "Indirect exposure to words through conversations and reading" at bounding box center [534, 200] width 398 height 47
click at [358, 206] on input "Indirect exposure to words through conversations and reading" at bounding box center [353, 200] width 12 height 12
radio input "true"
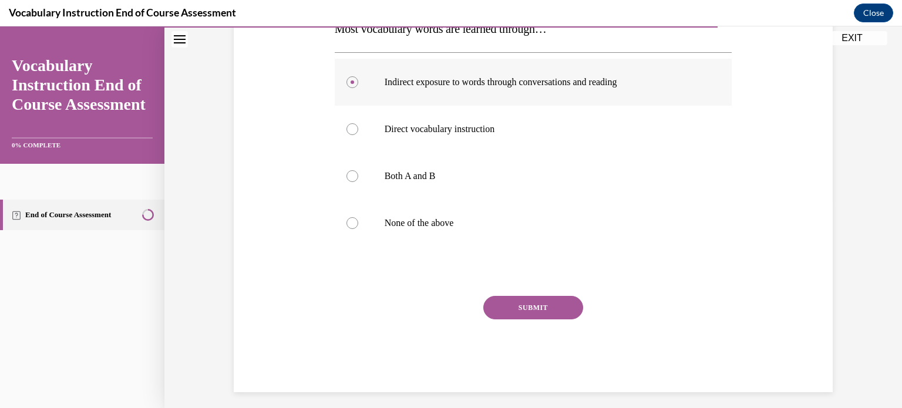
scroll to position [214, 0]
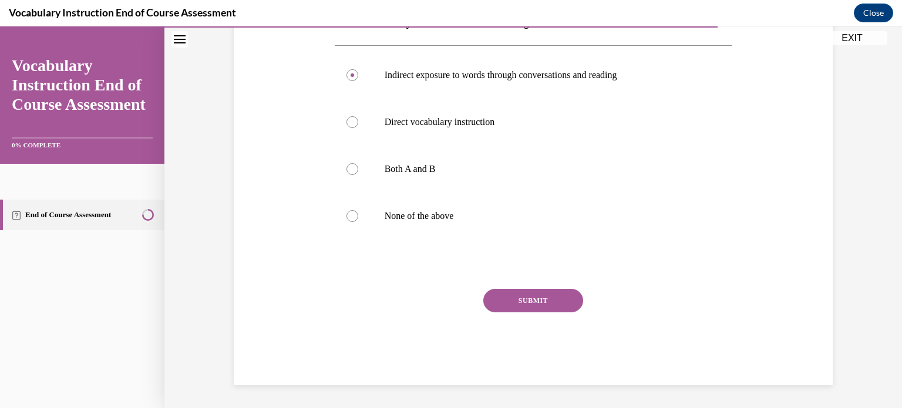
click at [517, 298] on button "SUBMIT" at bounding box center [534, 301] width 100 height 24
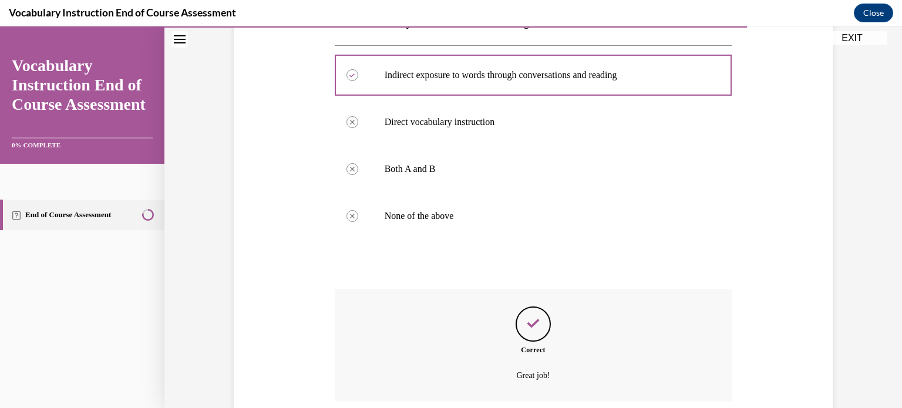
scroll to position [309, 0]
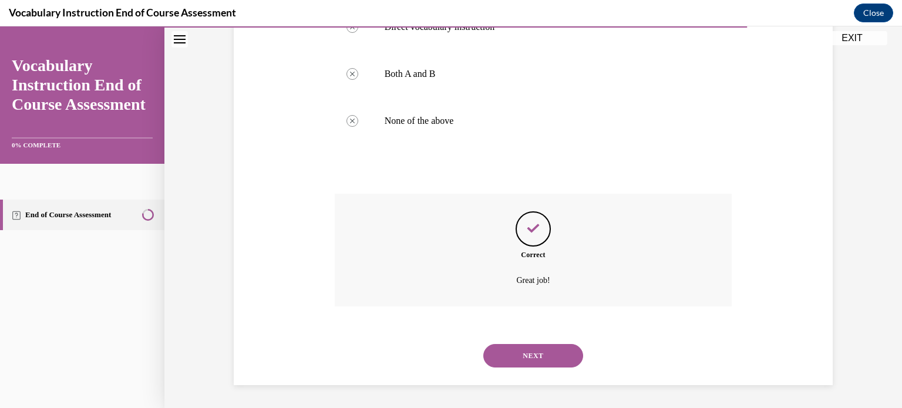
click at [535, 360] on button "NEXT" at bounding box center [534, 356] width 100 height 24
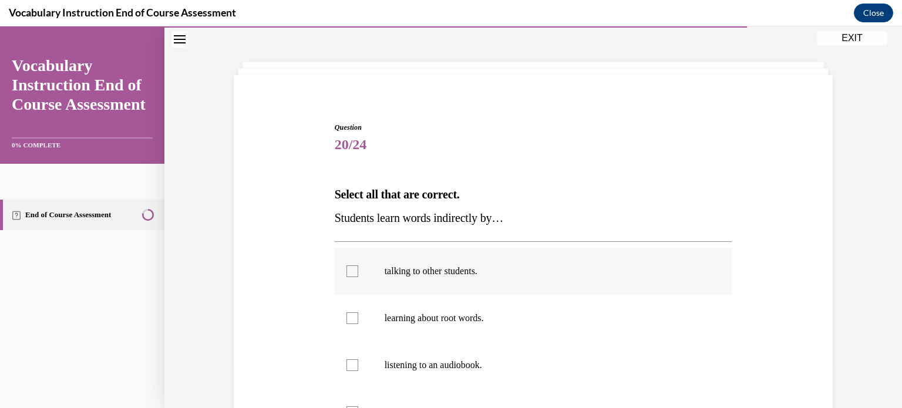
scroll to position [43, 0]
click at [681, 280] on label "talking to other students." at bounding box center [534, 269] width 398 height 47
click at [358, 276] on input "talking to other students." at bounding box center [353, 270] width 12 height 12
checkbox input "true"
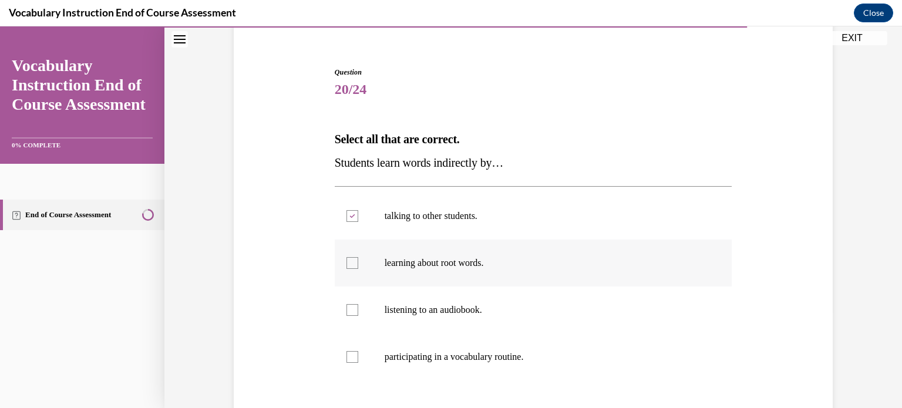
scroll to position [99, 0]
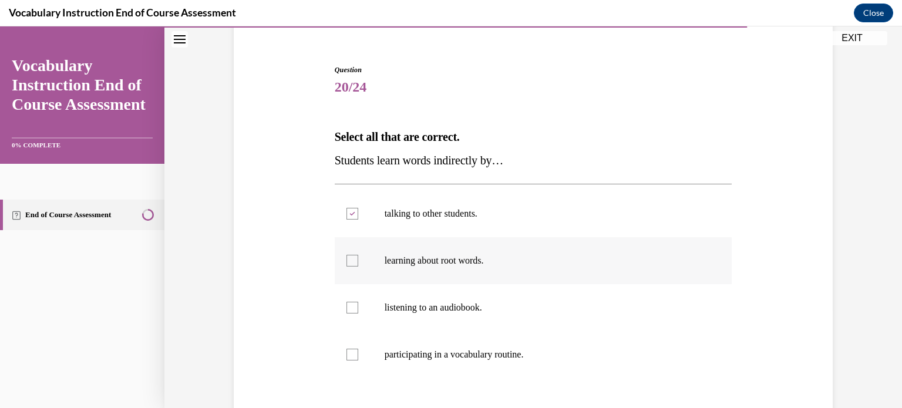
click at [670, 302] on p "listening to an audiobook." at bounding box center [544, 308] width 318 height 12
click at [358, 302] on input "listening to an audiobook." at bounding box center [353, 308] width 12 height 12
checkbox input "true"
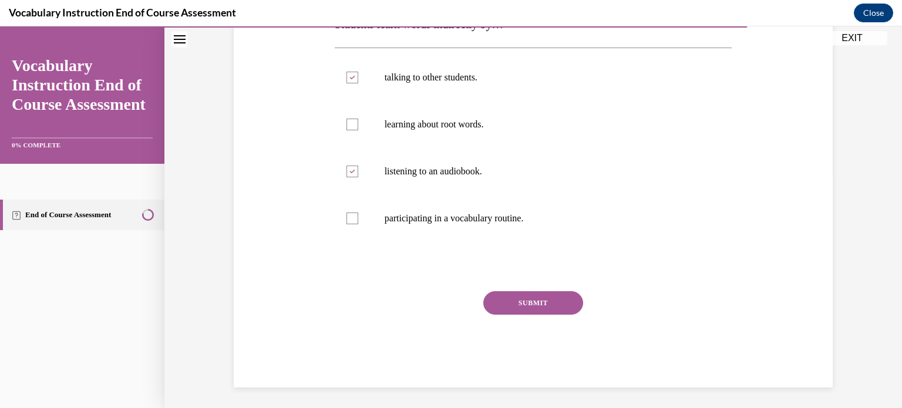
scroll to position [236, 0]
click at [557, 299] on button "SUBMIT" at bounding box center [534, 302] width 100 height 24
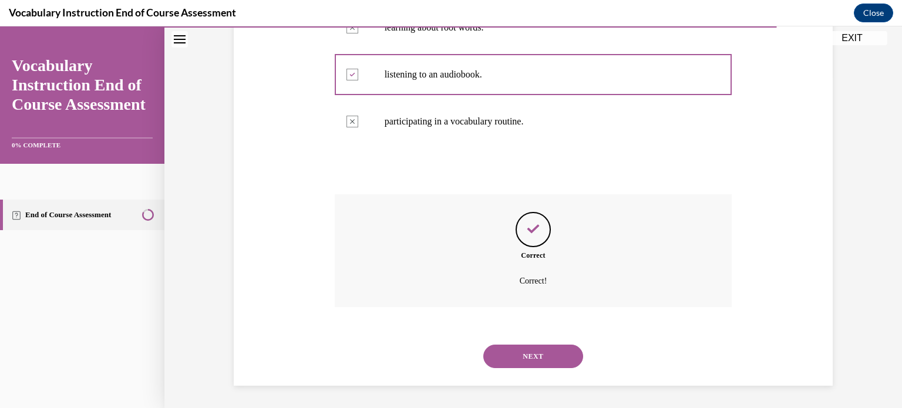
scroll to position [333, 0]
click at [532, 361] on button "NEXT" at bounding box center [534, 356] width 100 height 24
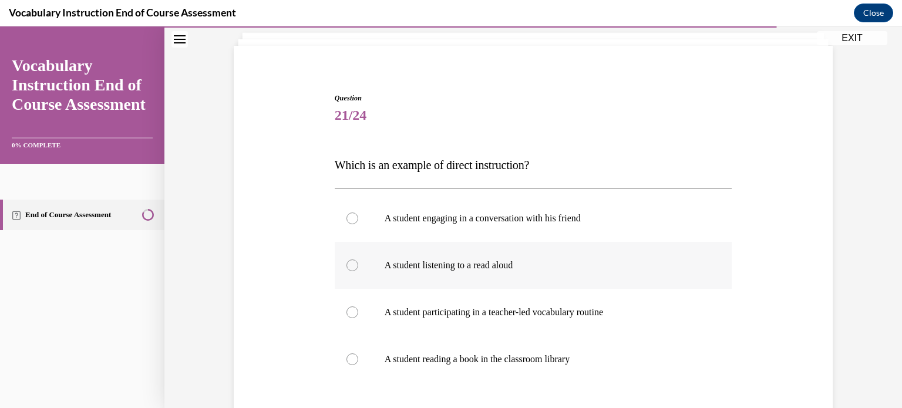
scroll to position [72, 0]
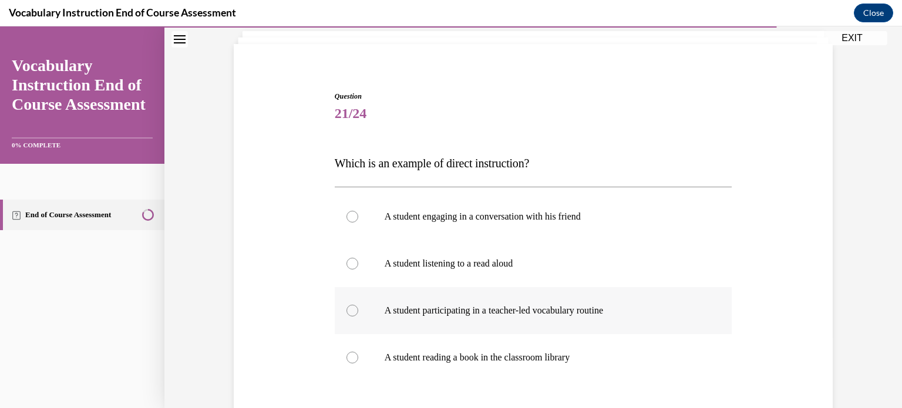
click at [535, 327] on label "A student participating in a teacher-led vocabulary routine" at bounding box center [534, 310] width 398 height 47
click at [358, 317] on input "A student participating in a teacher-led vocabulary routine" at bounding box center [353, 311] width 12 height 12
radio input "true"
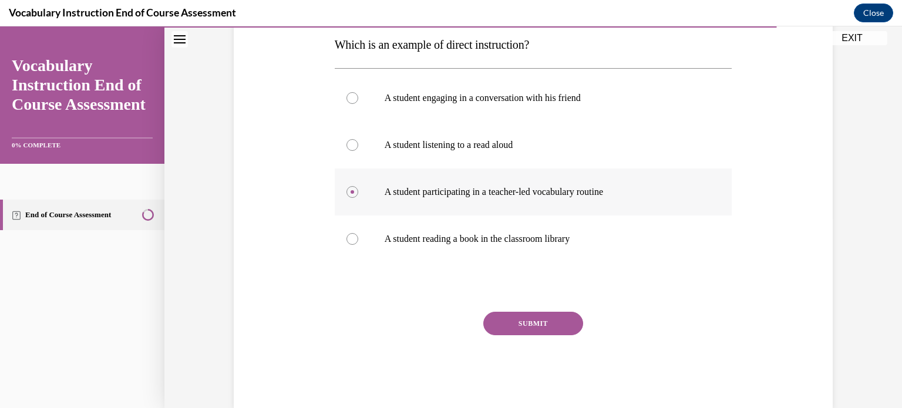
click at [535, 327] on button "SUBMIT" at bounding box center [534, 324] width 100 height 24
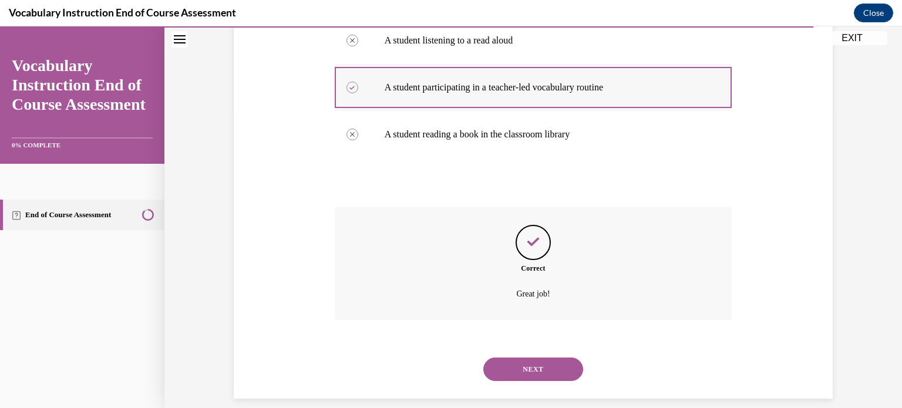
scroll to position [309, 0]
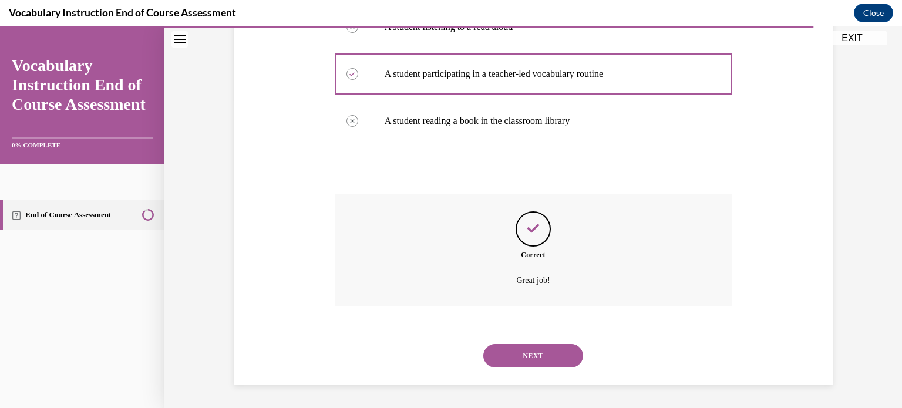
click at [535, 355] on button "NEXT" at bounding box center [534, 356] width 100 height 24
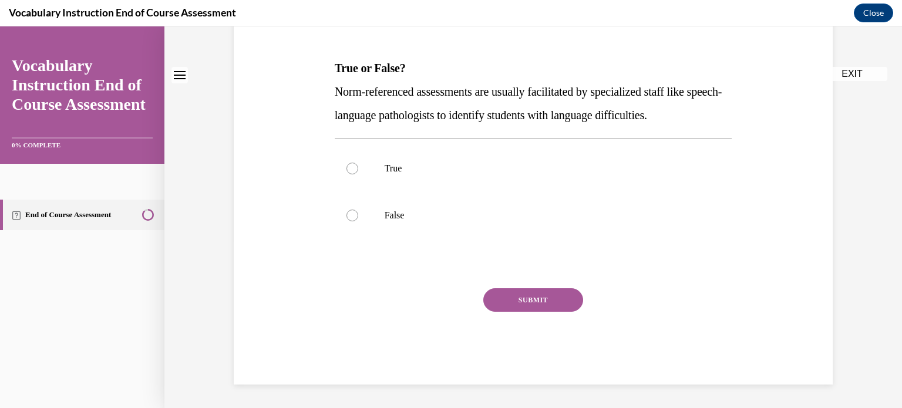
scroll to position [0, 0]
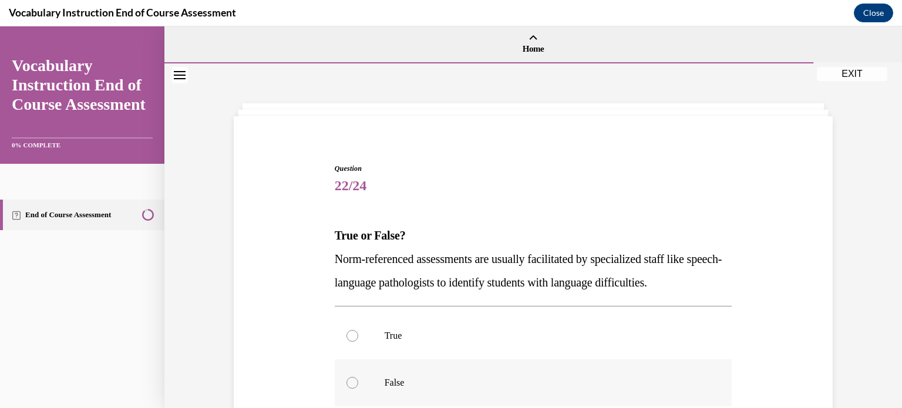
click at [435, 381] on p "False" at bounding box center [544, 383] width 318 height 12
click at [358, 381] on input "False" at bounding box center [353, 383] width 12 height 12
radio input "true"
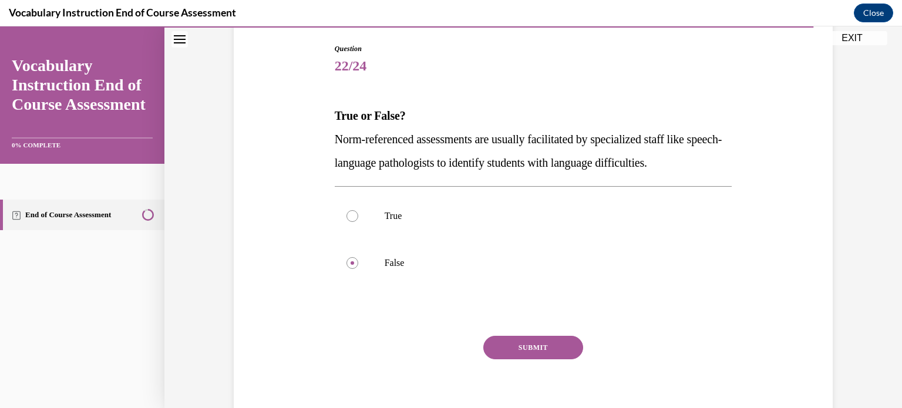
click at [503, 344] on button "SUBMIT" at bounding box center [534, 348] width 100 height 24
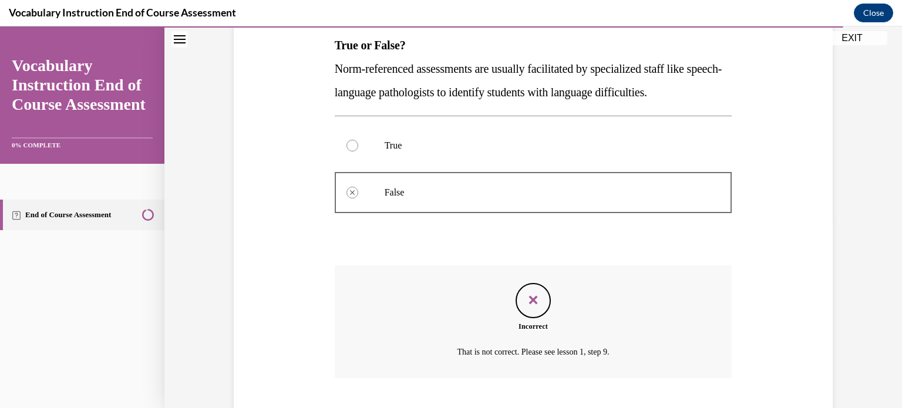
scroll to position [262, 0]
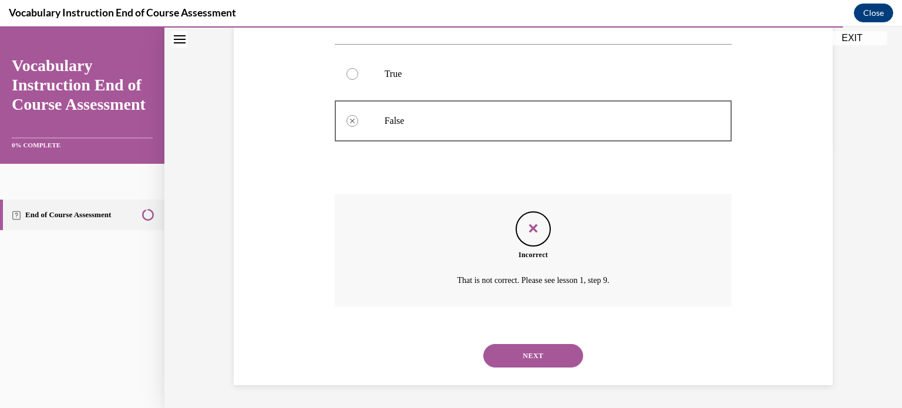
click at [509, 352] on button "NEXT" at bounding box center [534, 356] width 100 height 24
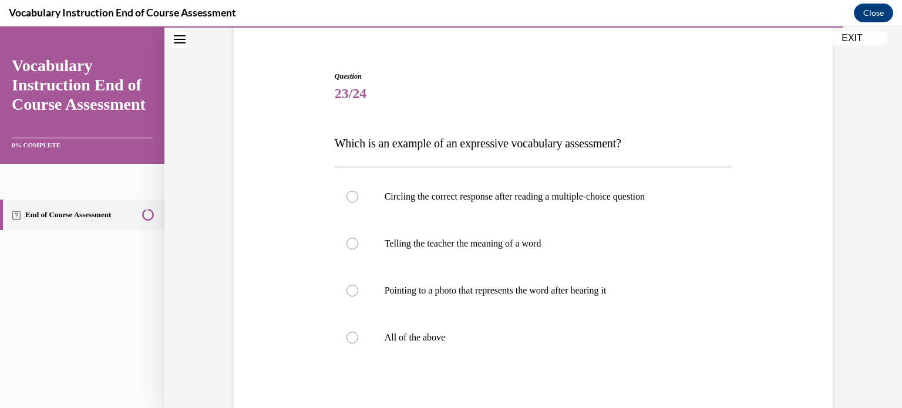
scroll to position [95, 0]
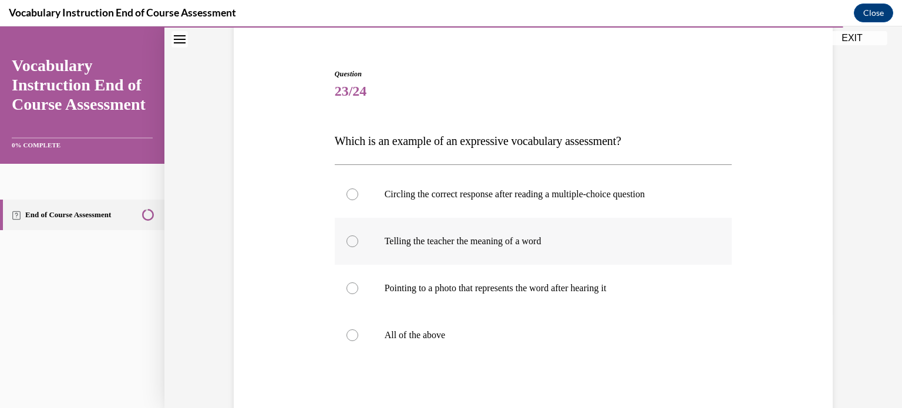
click at [527, 243] on p "Telling the teacher the meaning of a word" at bounding box center [544, 242] width 318 height 12
click at [358, 243] on input "Telling the teacher the meaning of a word" at bounding box center [353, 242] width 12 height 12
radio input "true"
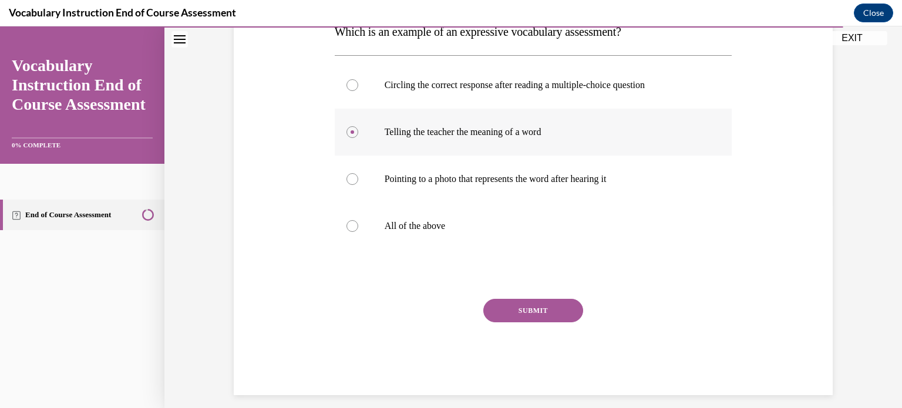
scroll to position [212, 0]
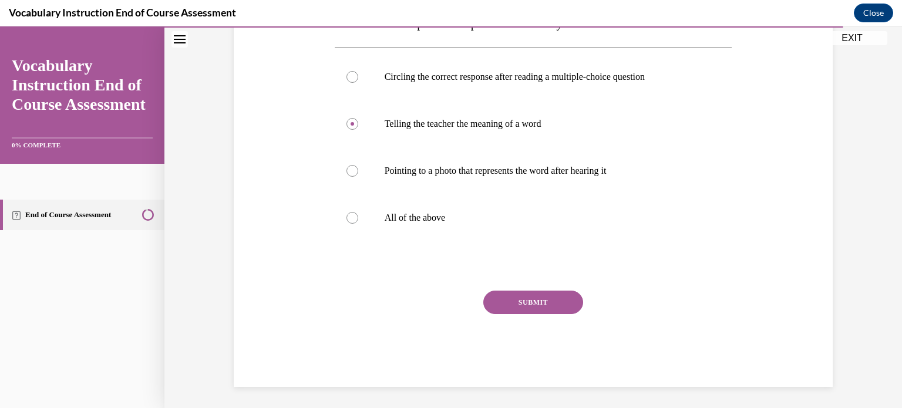
click at [519, 308] on button "SUBMIT" at bounding box center [534, 303] width 100 height 24
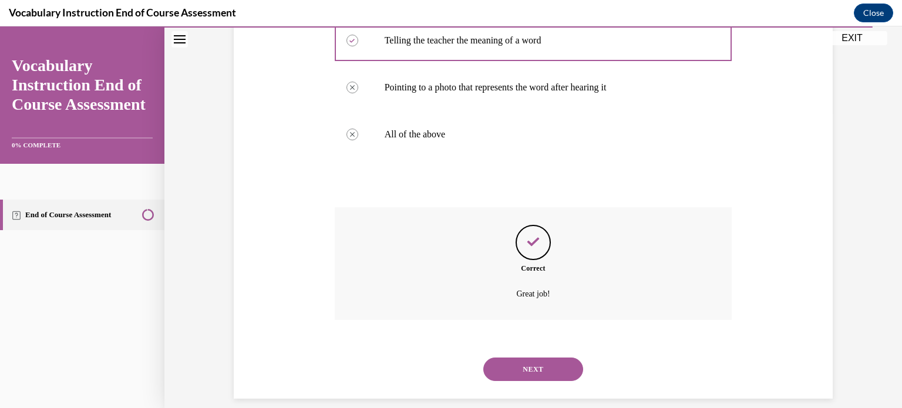
scroll to position [309, 0]
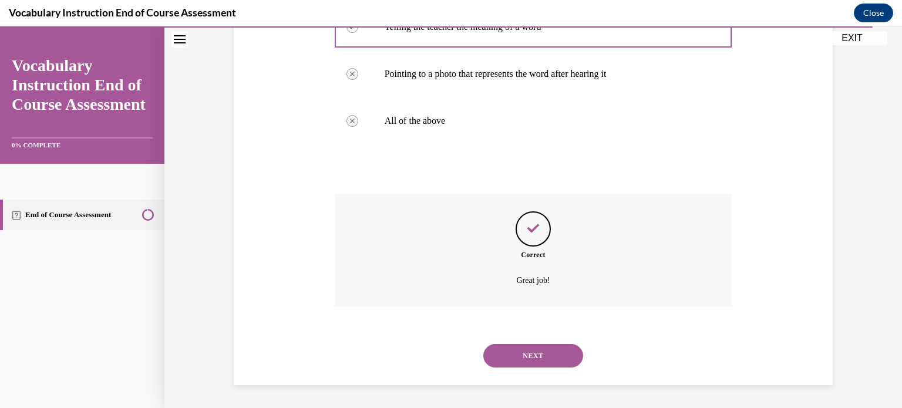
click at [519, 356] on button "NEXT" at bounding box center [534, 356] width 100 height 24
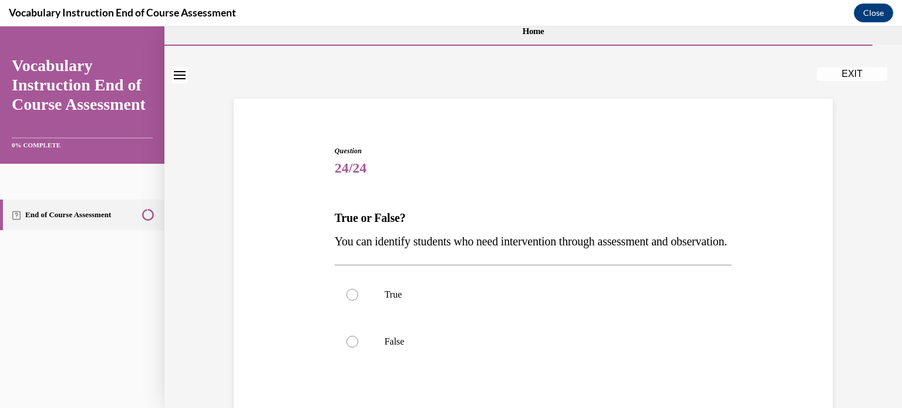
scroll to position [19, 0]
click at [519, 317] on label "True" at bounding box center [534, 293] width 398 height 47
click at [358, 299] on input "True" at bounding box center [353, 293] width 12 height 12
radio input "true"
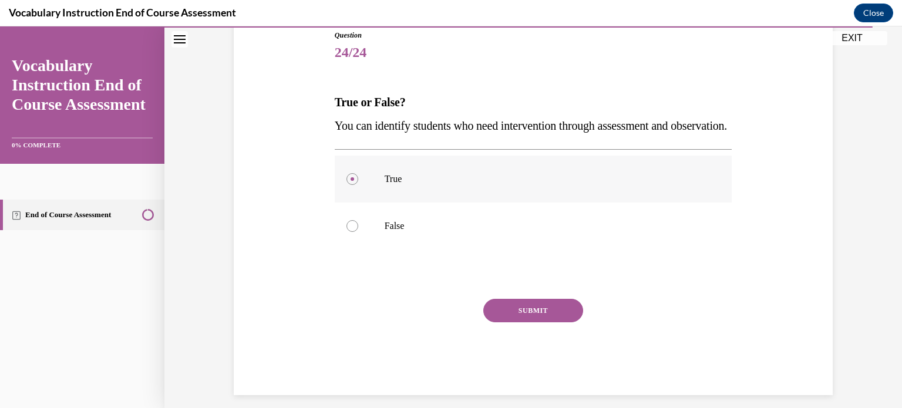
click at [519, 323] on button "SUBMIT" at bounding box center [534, 311] width 100 height 24
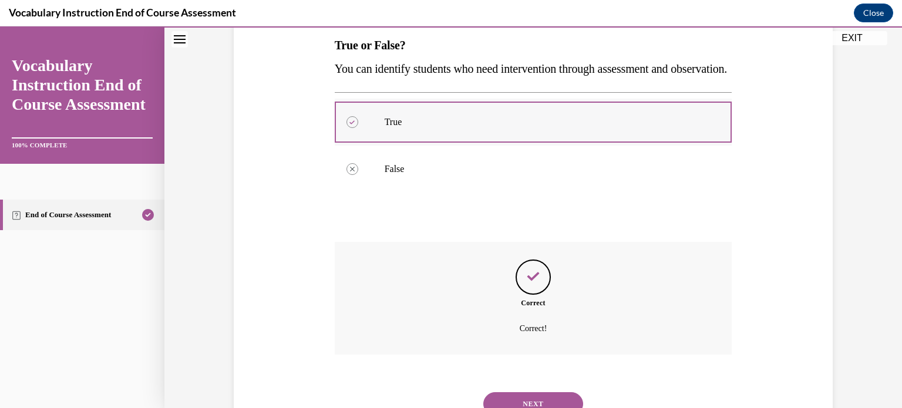
scroll to position [262, 0]
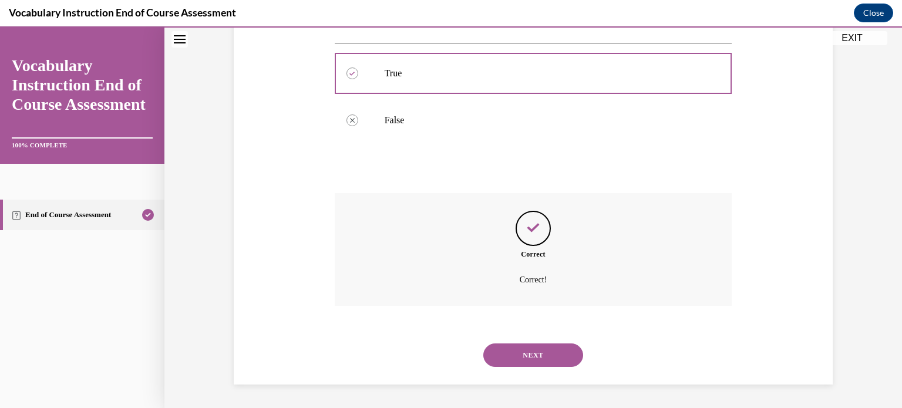
click at [521, 350] on button "NEXT" at bounding box center [534, 356] width 100 height 24
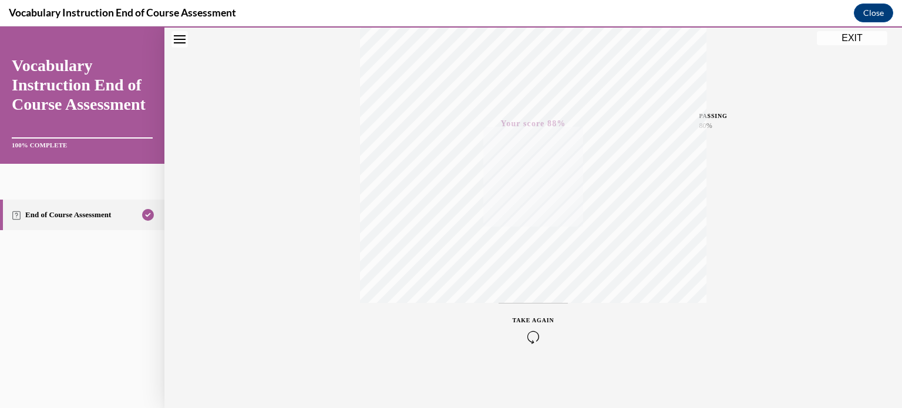
scroll to position [0, 0]
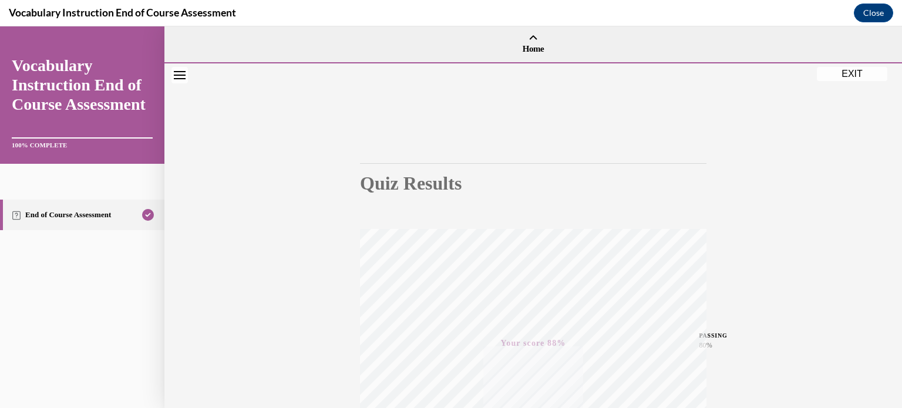
click at [867, 74] on button "EXIT" at bounding box center [852, 74] width 71 height 14
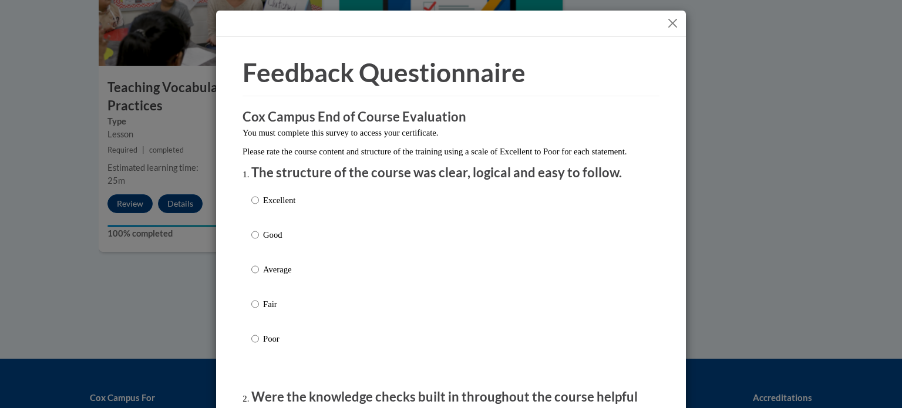
click at [674, 23] on button "Close" at bounding box center [673, 23] width 15 height 15
